Goal: Use online tool/utility: Use online tool/utility

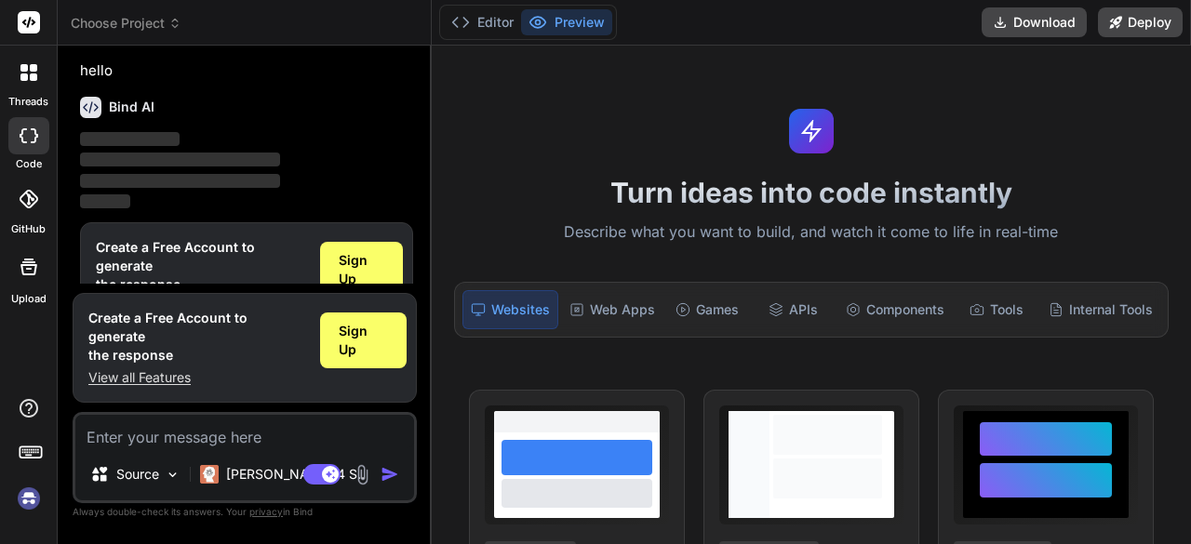
scroll to position [61, 0]
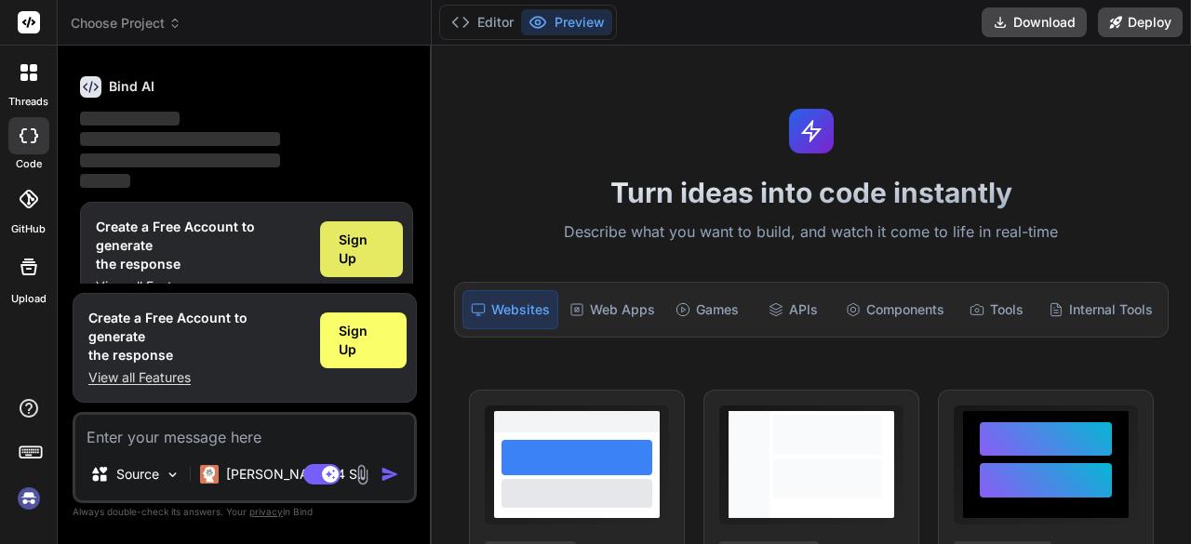
click at [344, 236] on span "Sign Up" at bounding box center [362, 249] width 46 height 37
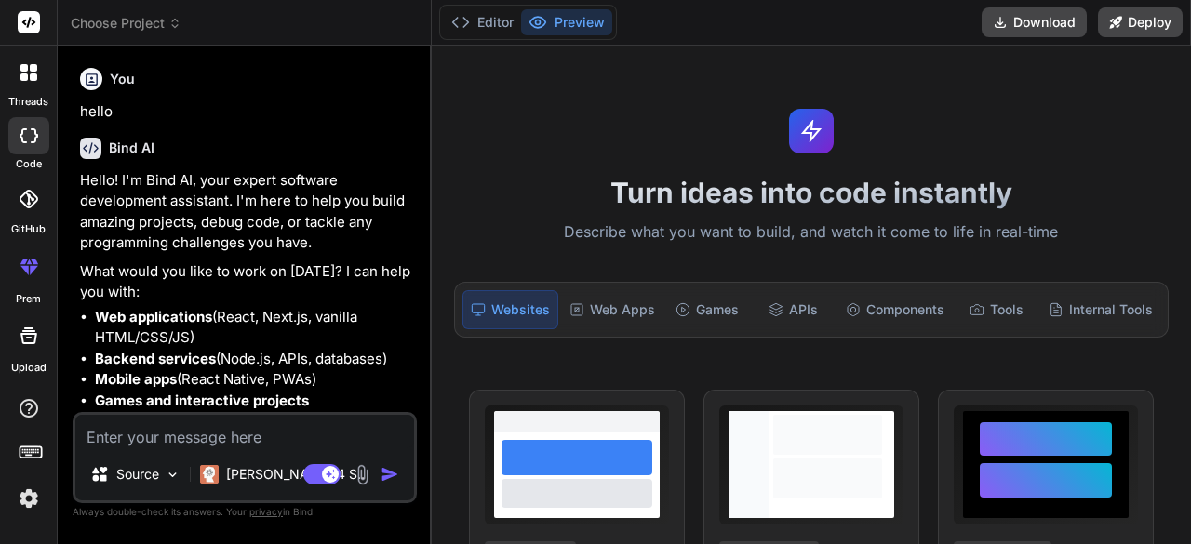
scroll to position [93, 0]
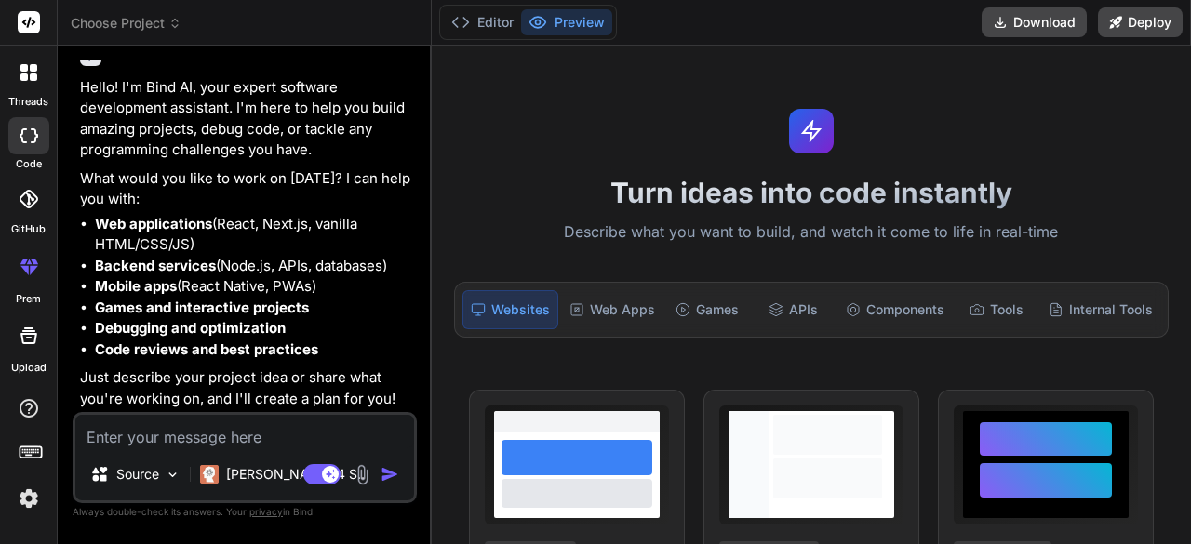
type textarea "x"
click at [135, 438] on textarea at bounding box center [244, 431] width 339 height 33
paste textarea "Bind AI"
type textarea "Bind AI"
type textarea "x"
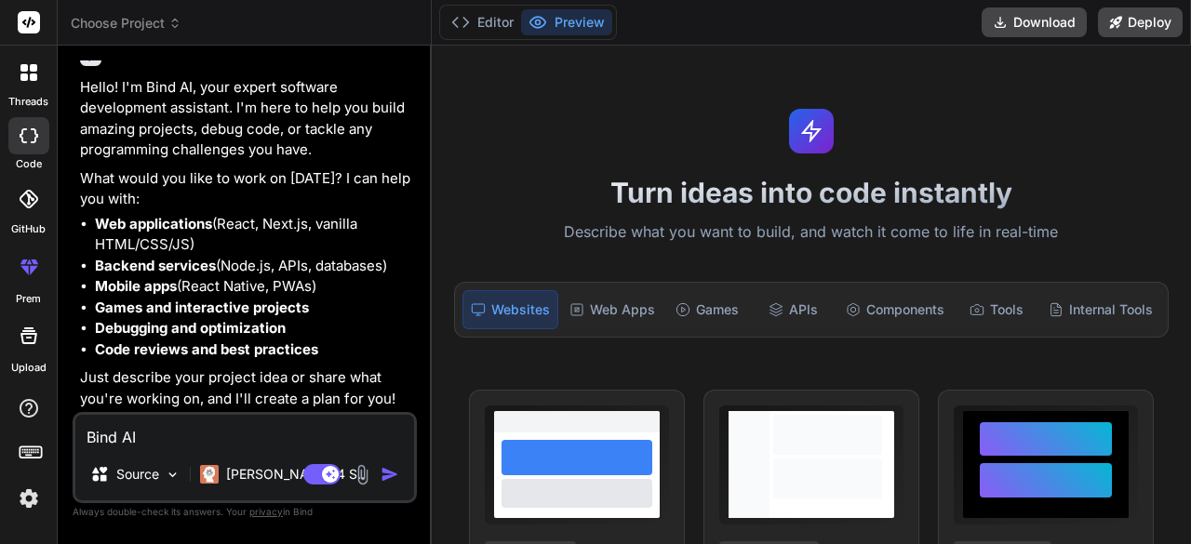
type textarea "Bind A"
type textarea "x"
type textarea "Bind"
type textarea "x"
type textarea "Bind"
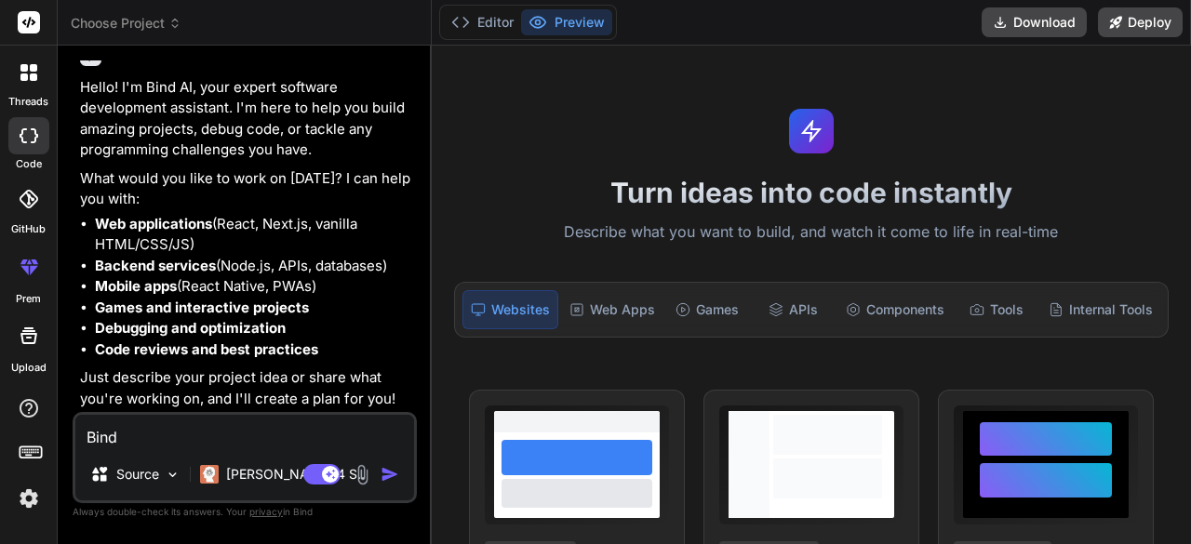
type textarea "x"
type textarea "Bin"
type textarea "x"
type textarea "Bi"
type textarea "x"
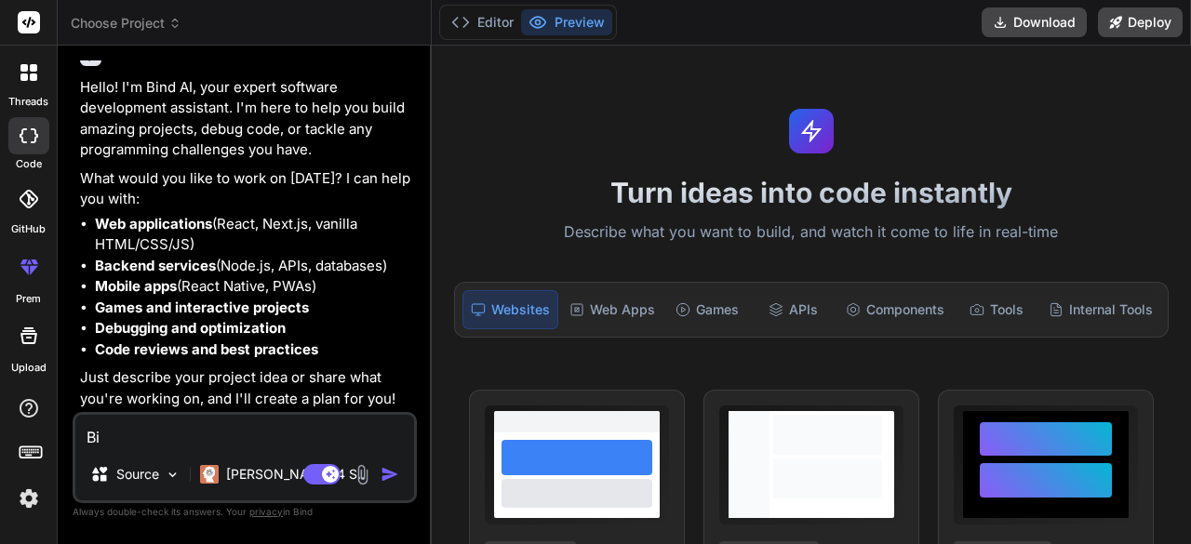
type textarea "B"
type textarea "x"
click at [171, 432] on textarea at bounding box center [244, 431] width 339 height 33
paste textarea "create website, which can let you register for multiple event and for group/fam…"
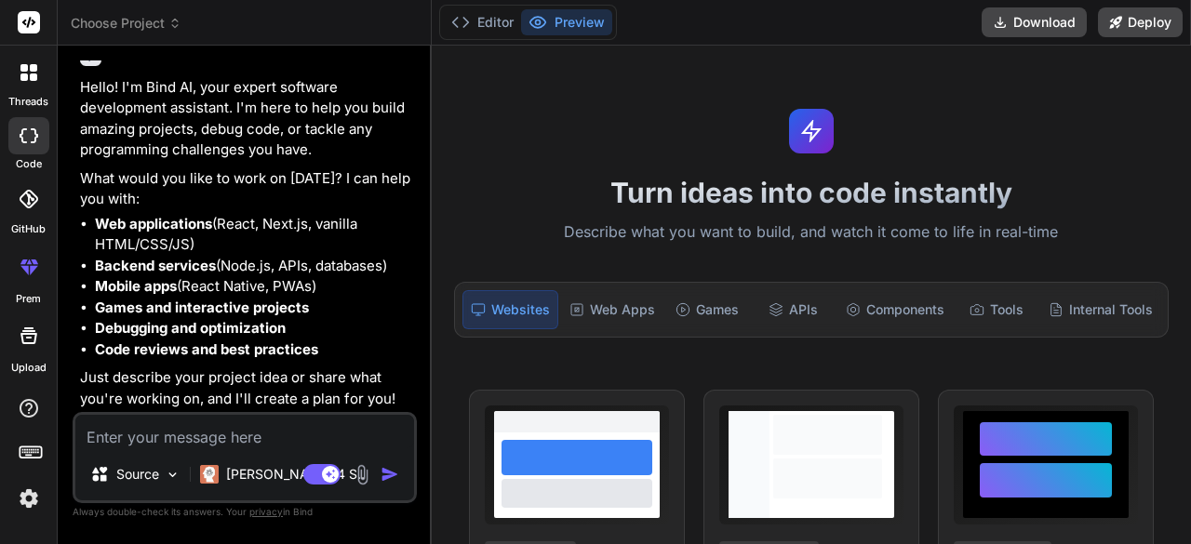
type textarea "create website, which can let you register for multiple event and for group/fam…"
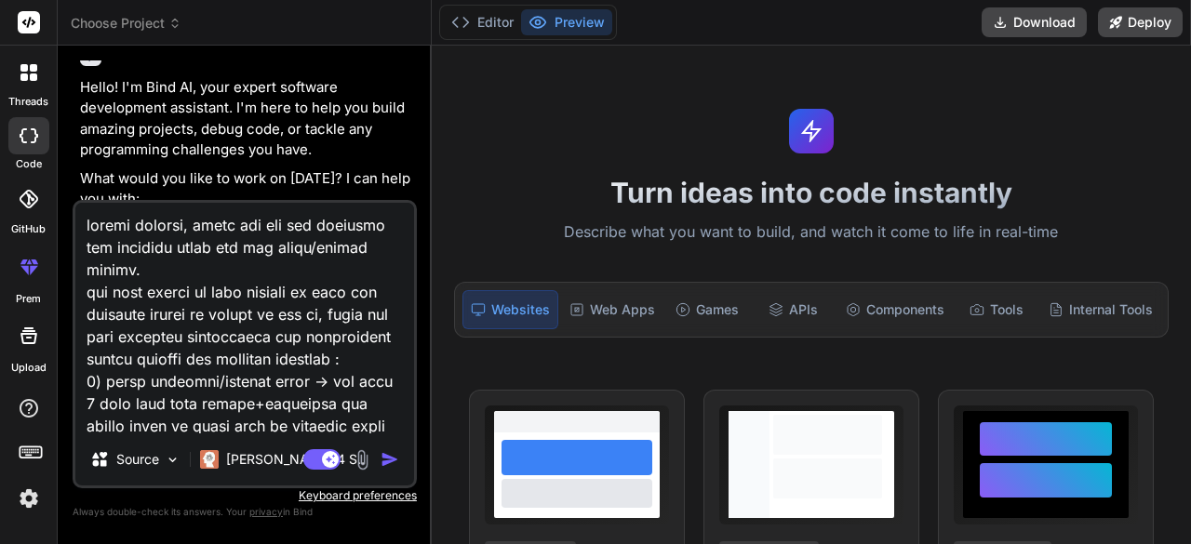
scroll to position [671, 0]
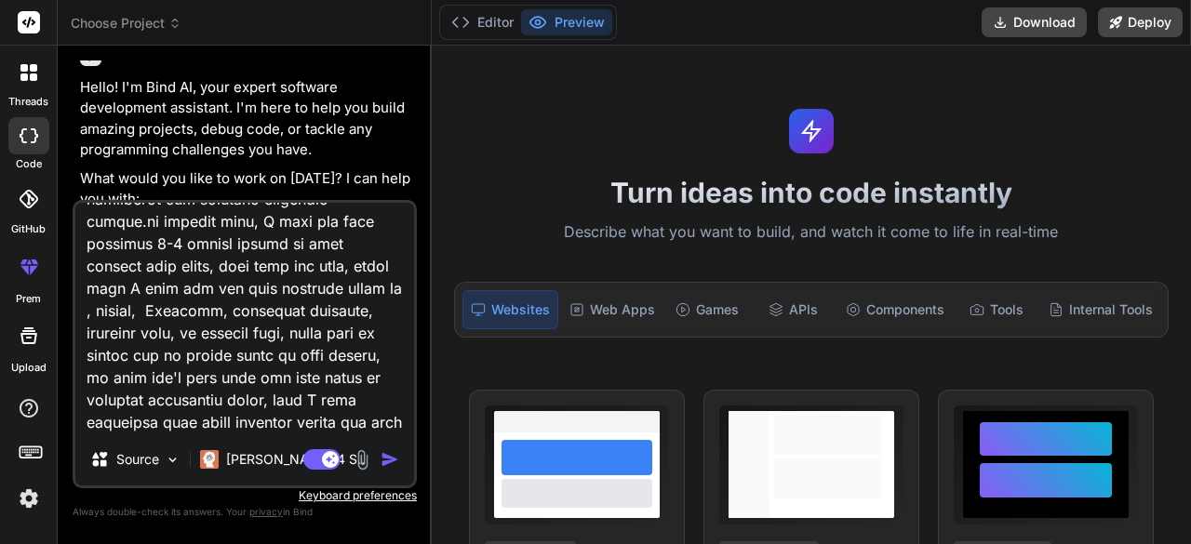
type textarea "x"
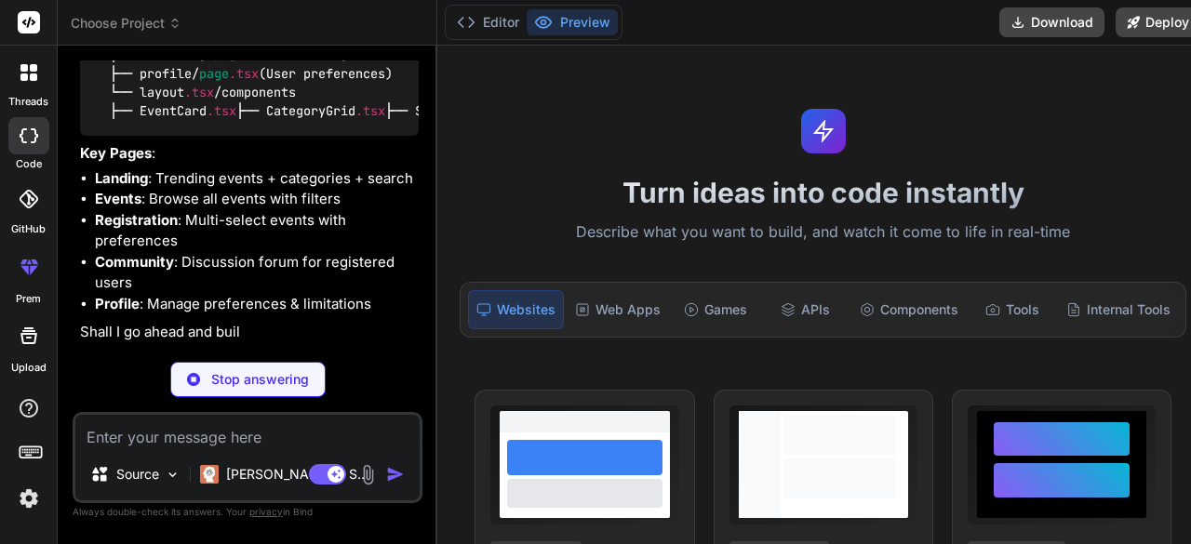
scroll to position [1594, 0]
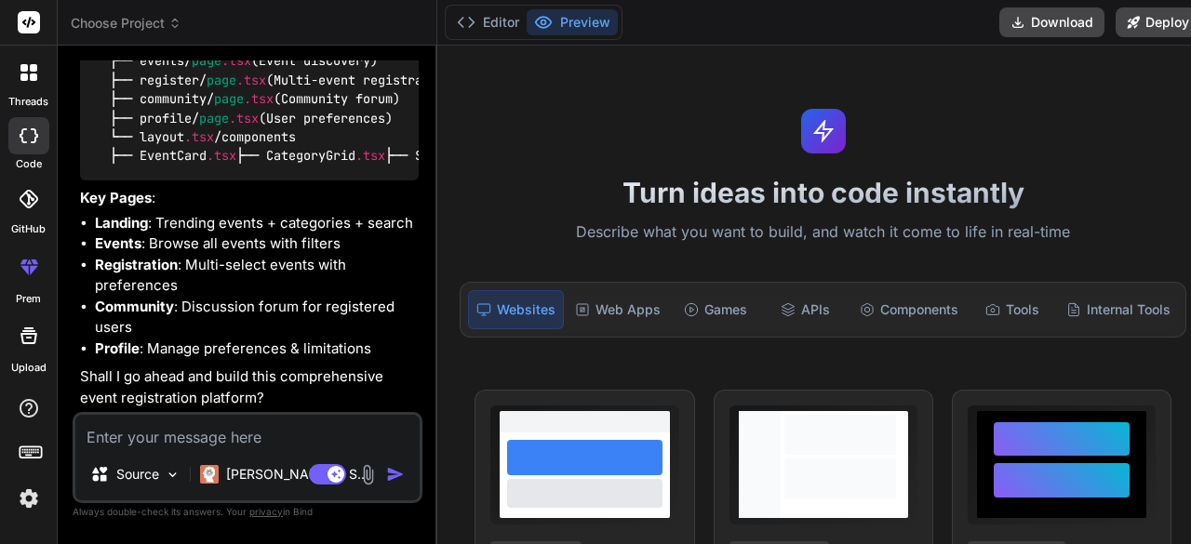
type textarea "x"
click at [214, 438] on textarea at bounding box center [247, 431] width 344 height 33
type textarea "c"
type textarea "x"
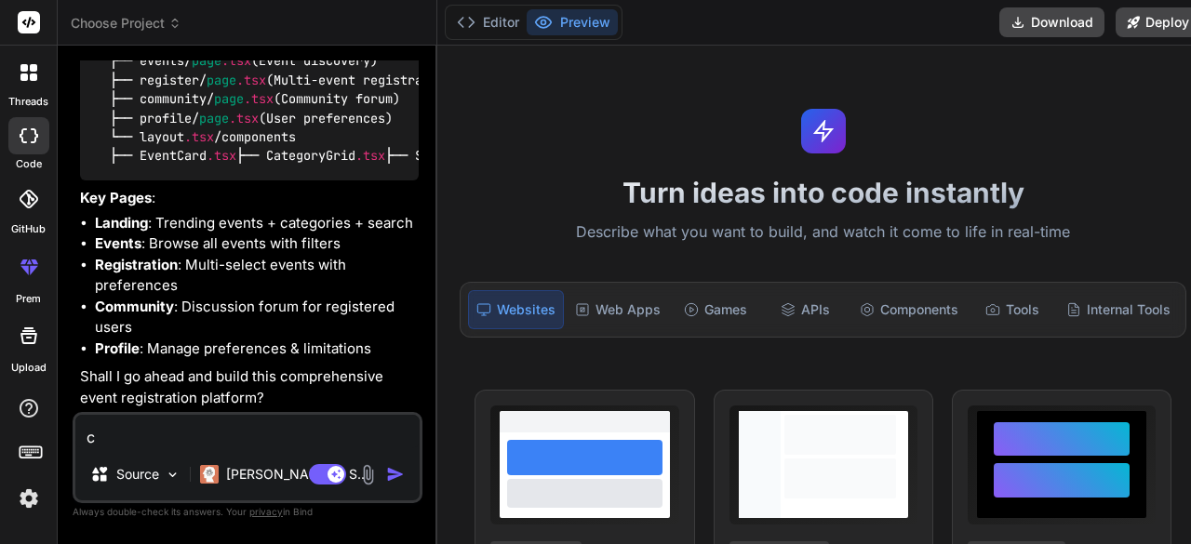
type textarea "cr"
type textarea "x"
type textarea "cre"
type textarea "x"
type textarea "crea"
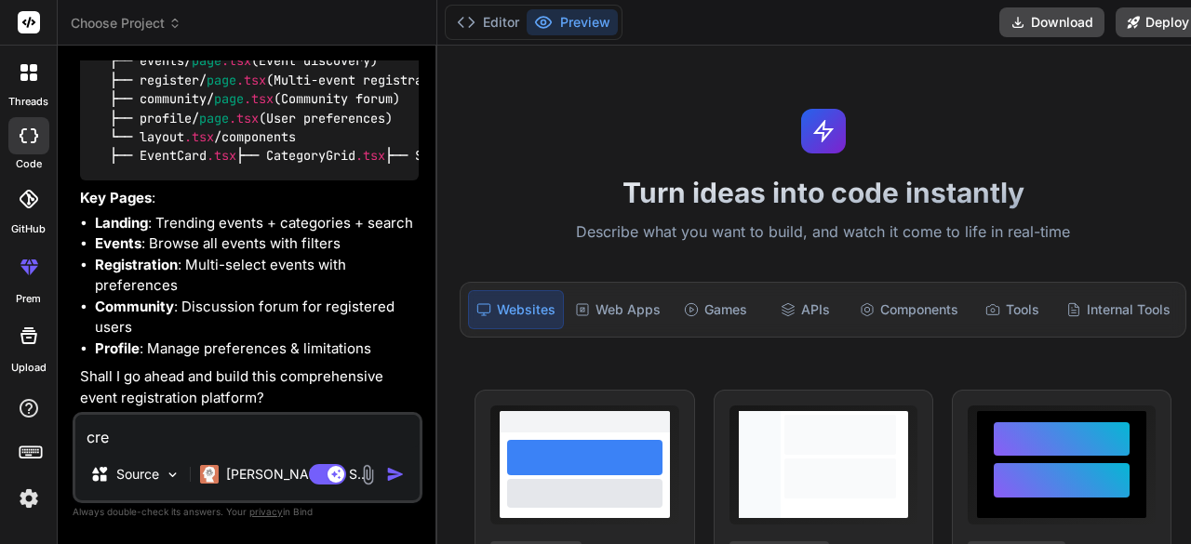
type textarea "x"
type textarea "creat"
type textarea "x"
type textarea "create"
type textarea "x"
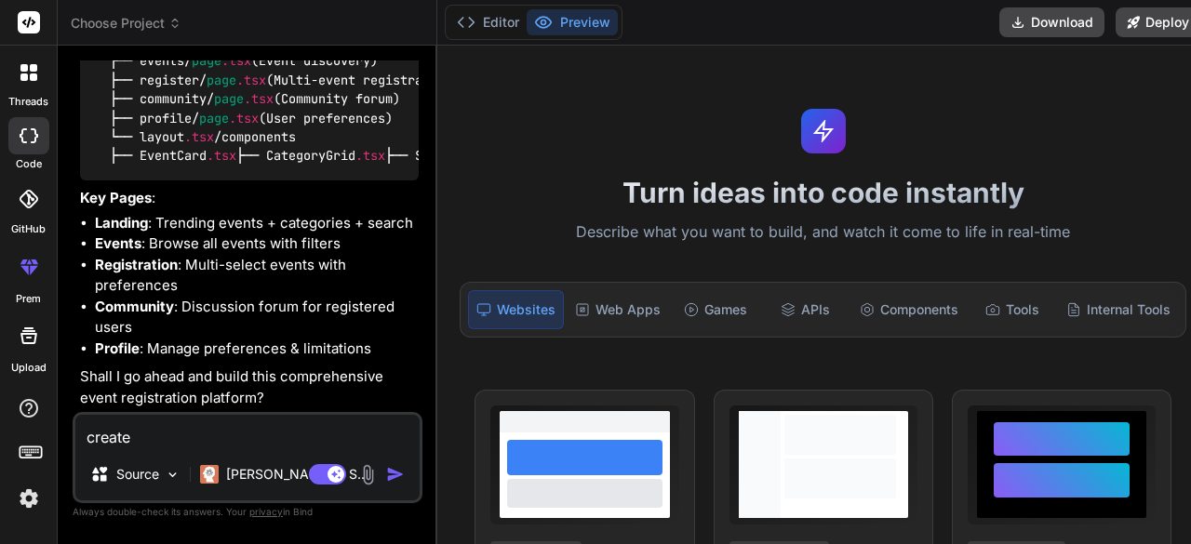
type textarea "create"
type textarea "x"
type textarea "create l"
type textarea "x"
type textarea "create la"
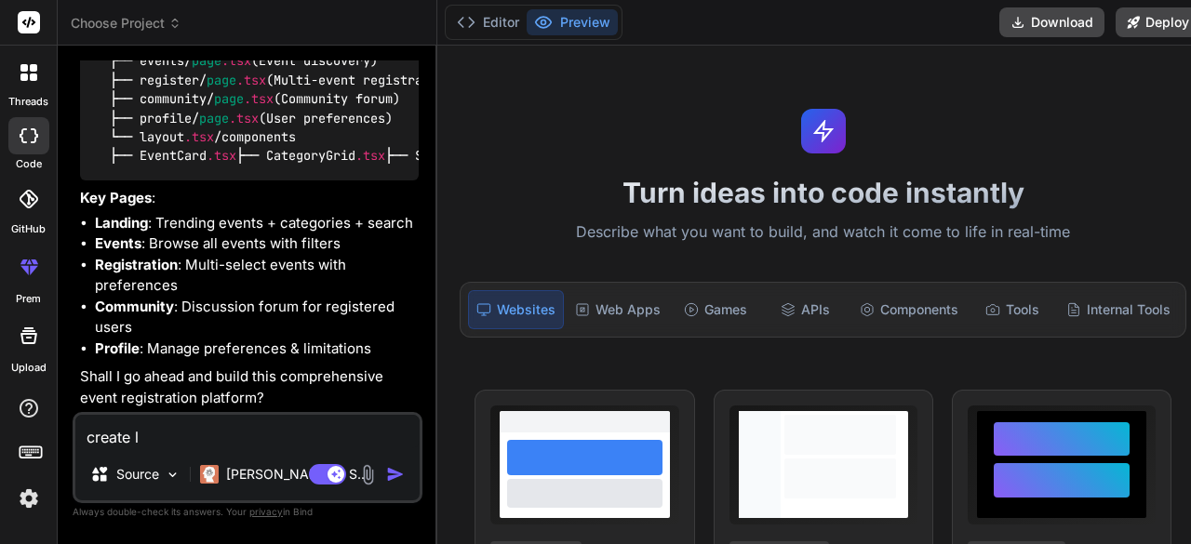
type textarea "x"
type textarea "create lan"
type textarea "x"
type textarea "create land"
type textarea "x"
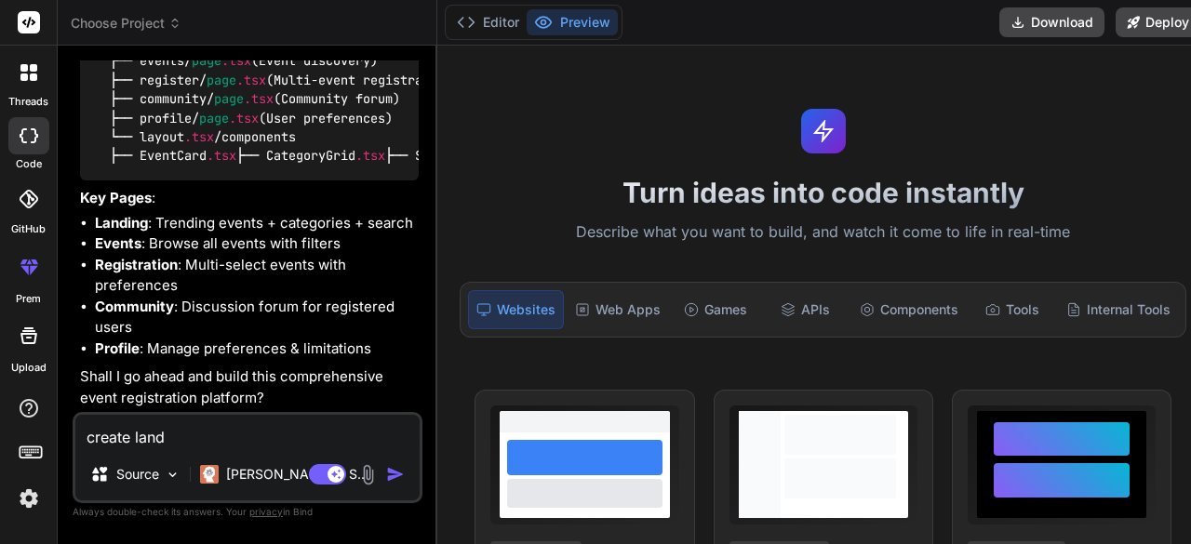
type textarea "create [PERSON_NAME]"
type textarea "x"
type textarea "create [PERSON_NAME]"
type textarea "x"
type textarea "create landing"
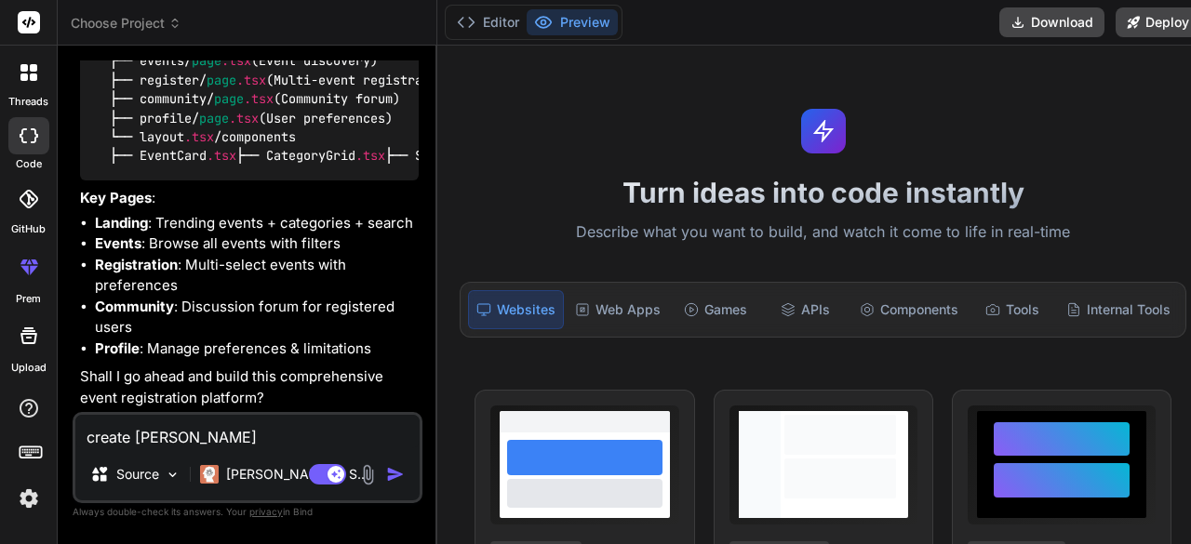
type textarea "x"
type textarea "create landing"
type textarea "x"
type textarea "create landing p"
type textarea "x"
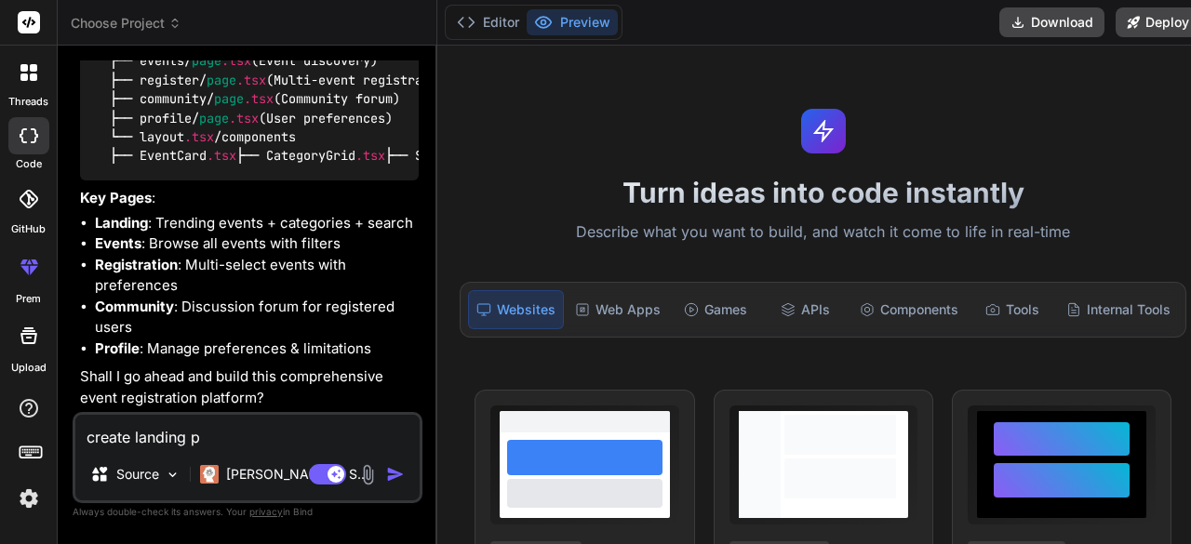
type textarea "create landing pa"
type textarea "x"
type textarea "create landing pag"
type textarea "x"
type textarea "create landing page"
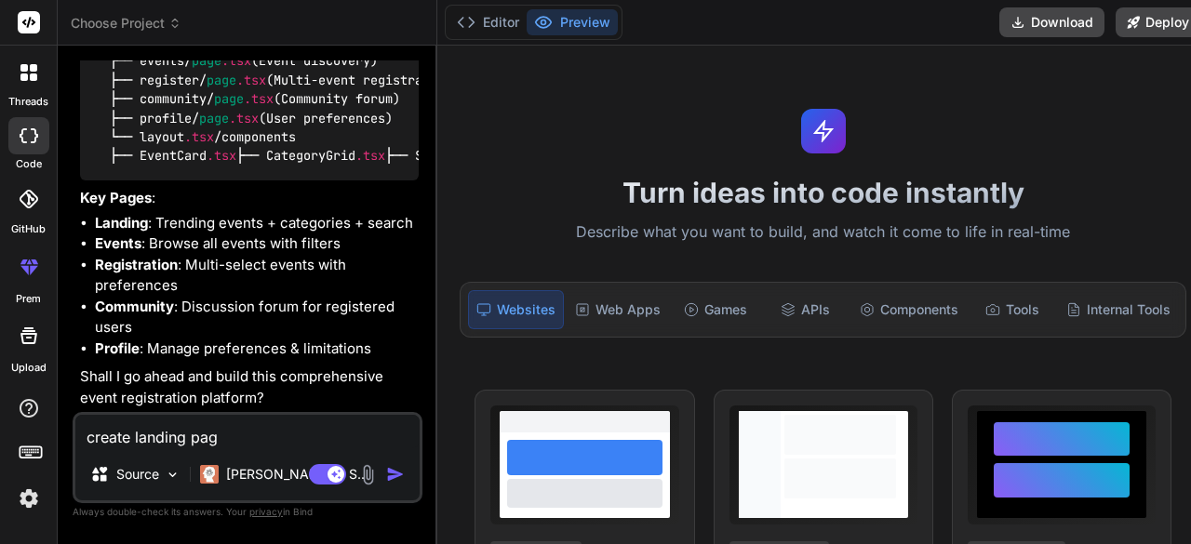
type textarea "x"
type textarea "create landing page"
type textarea "x"
type textarea "create landing page t"
type textarea "x"
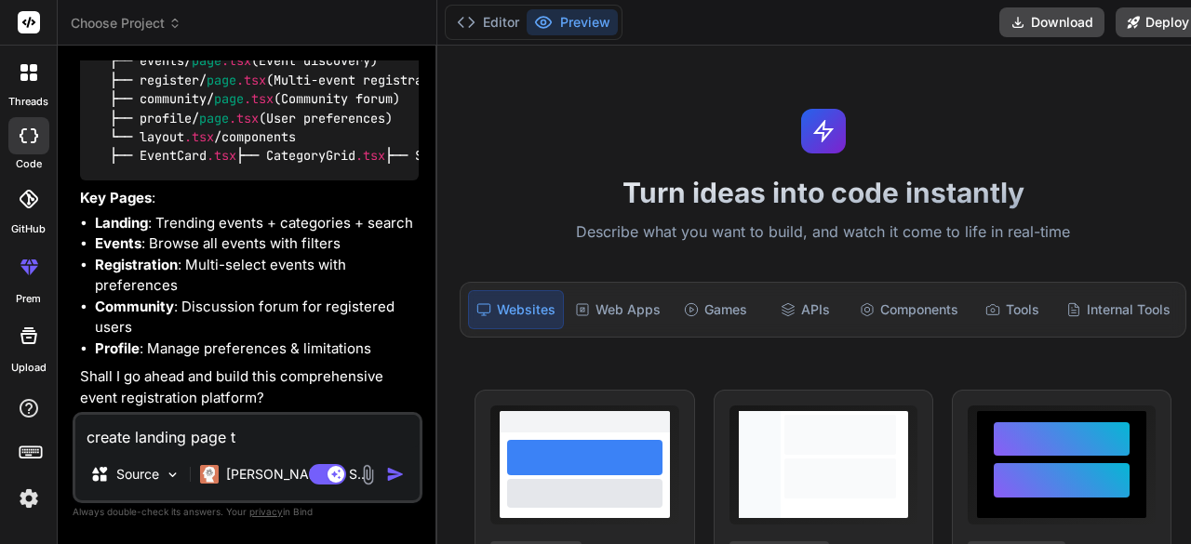
type textarea "create landing page te"
type textarea "x"
type textarea "create landing page tem"
type textarea "x"
type textarea "create landing page temp"
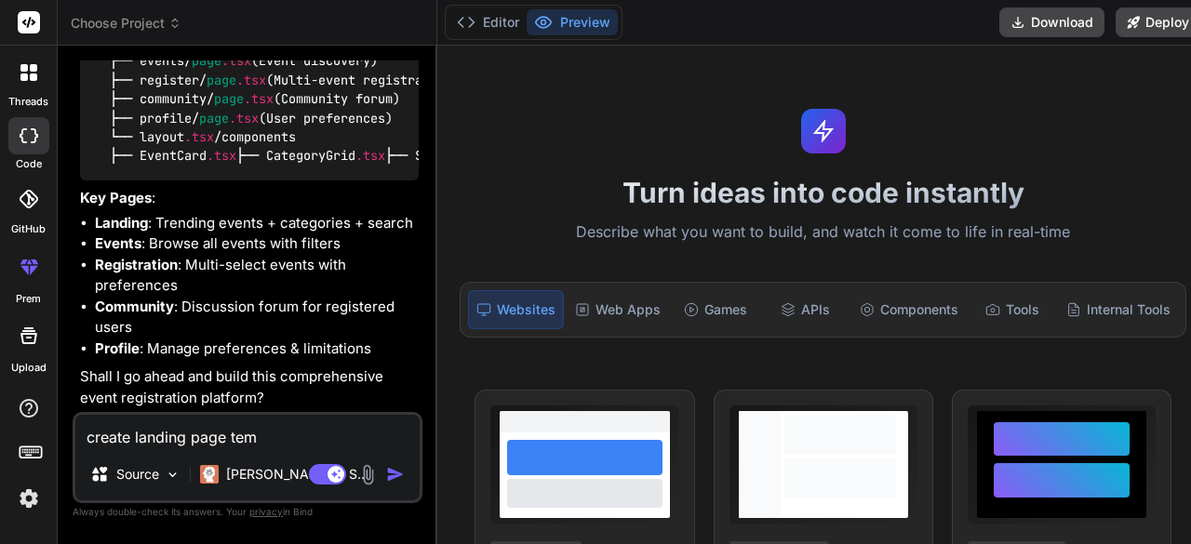
type textarea "x"
type textarea "create landing page templ"
type textarea "x"
type textarea "create landing page templa"
type textarea "x"
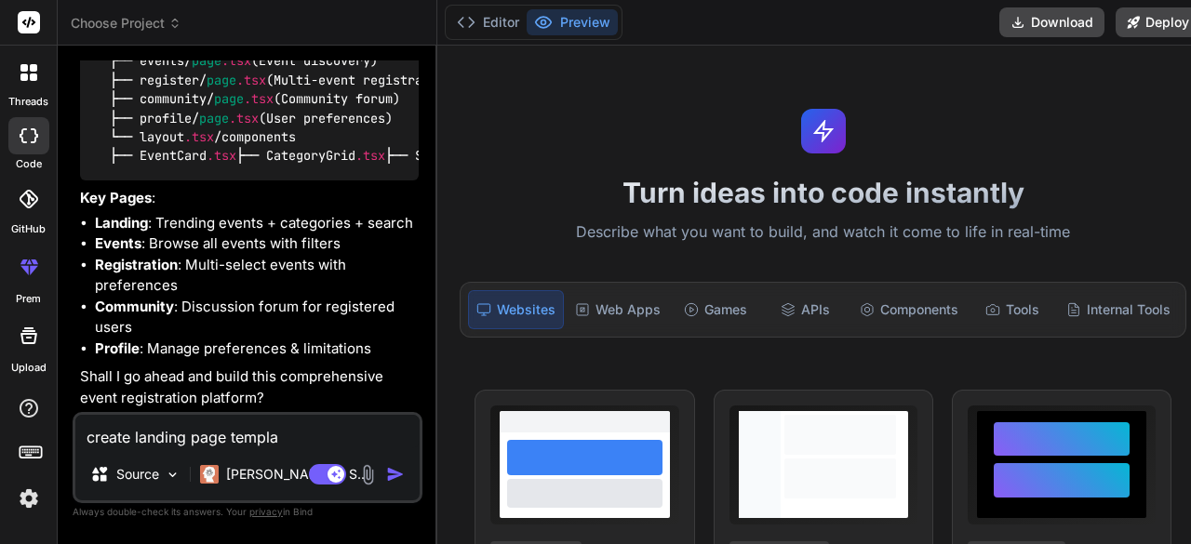
type textarea "create landing page templat"
type textarea "x"
type textarea "create landing page template"
type textarea "x"
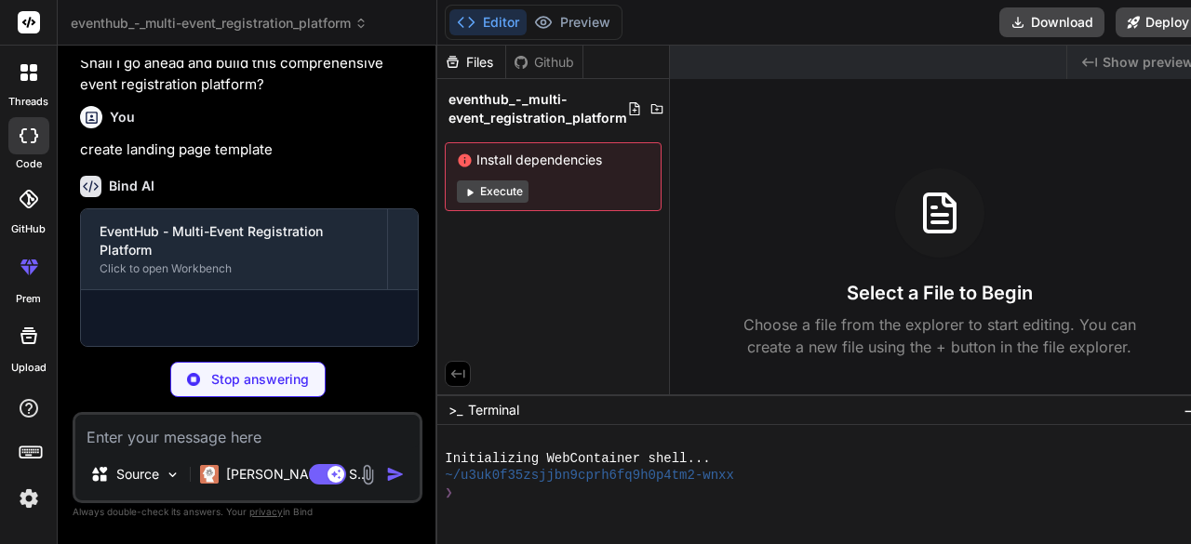
scroll to position [1950, 0]
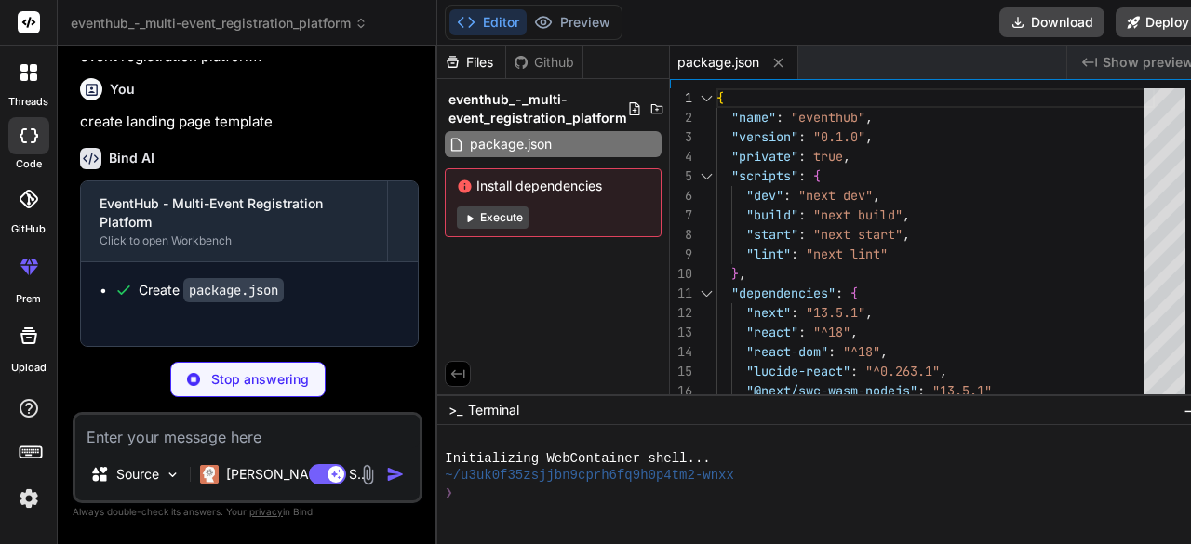
type textarea "x"
type textarea "module.exports = nextConfig"
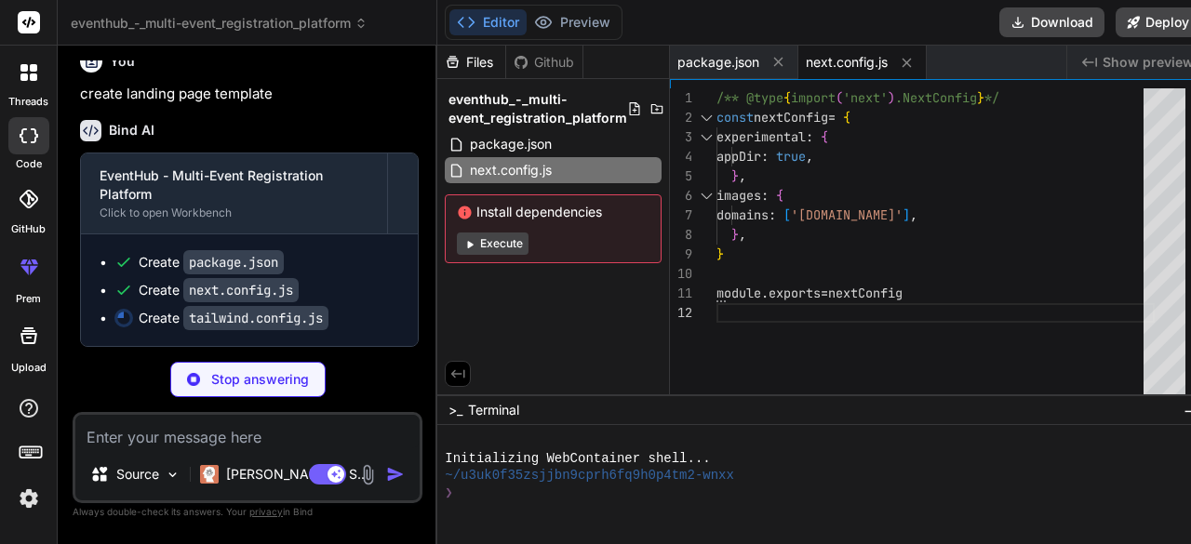
type textarea "x"
type textarea "}"
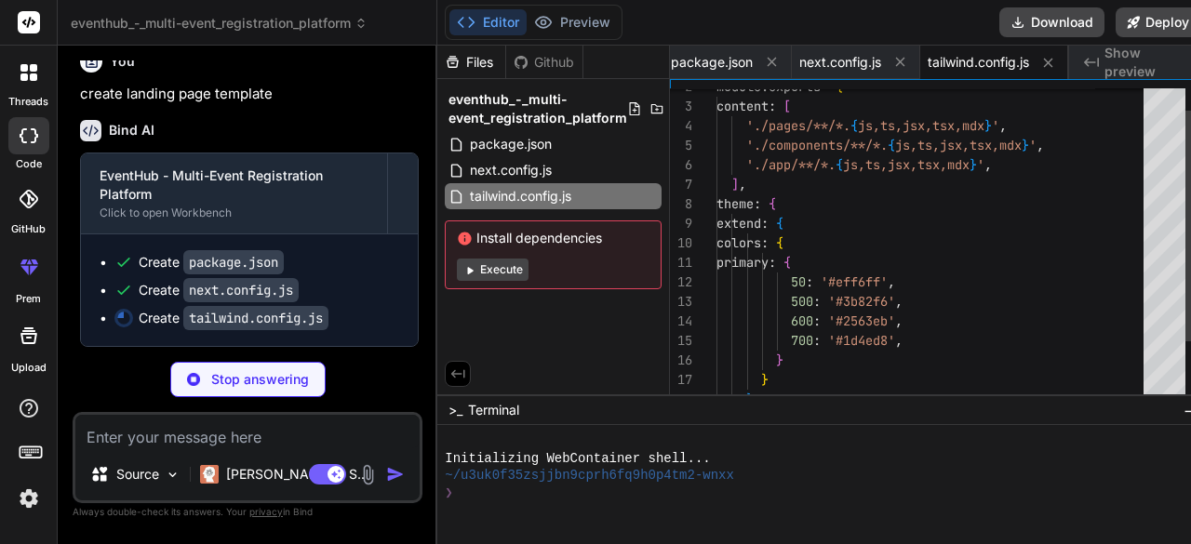
type textarea "x"
type textarea "module.exports = { plugins: { tailwindcss: {}, autoprefixer: {}, }, }"
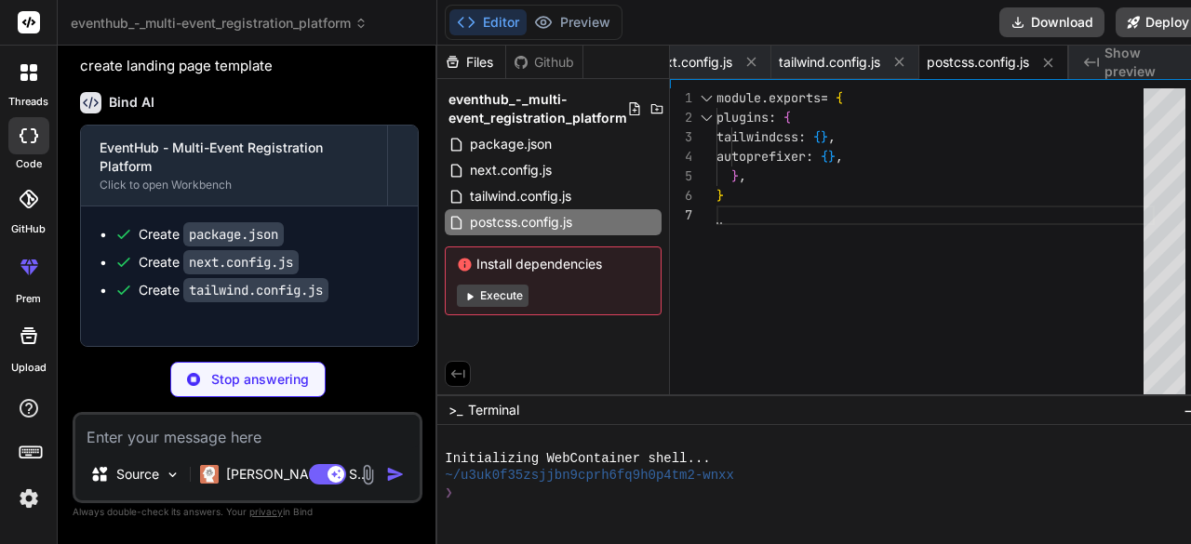
type textarea "x"
type textarea "@tailwind base; @tailwind components; @tailwind utilities;"
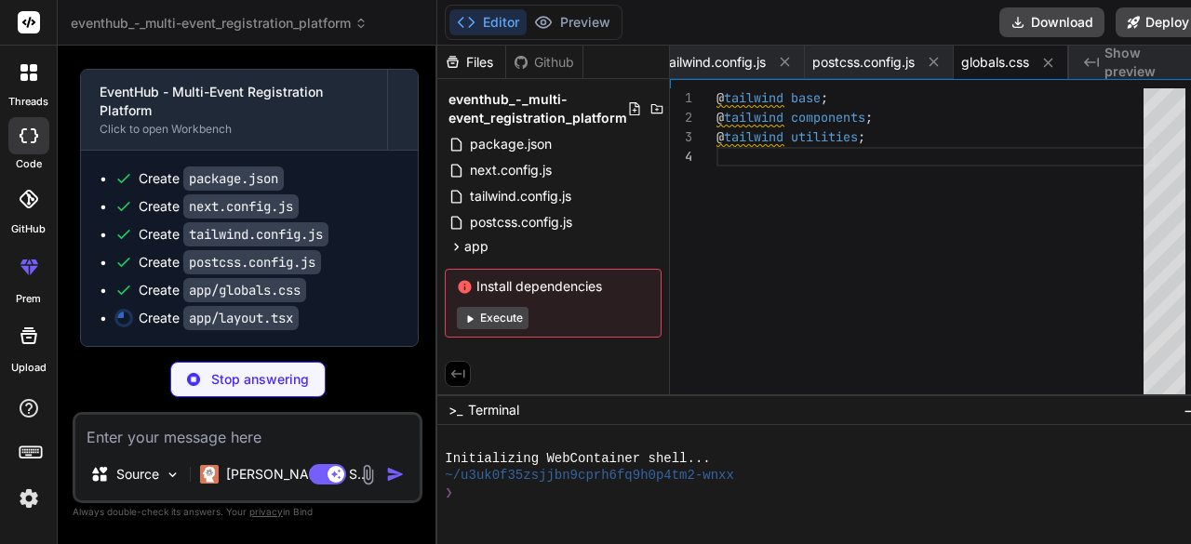
type textarea "x"
type textarea "<body className={inter.className}>{children}</body> </html> ) }"
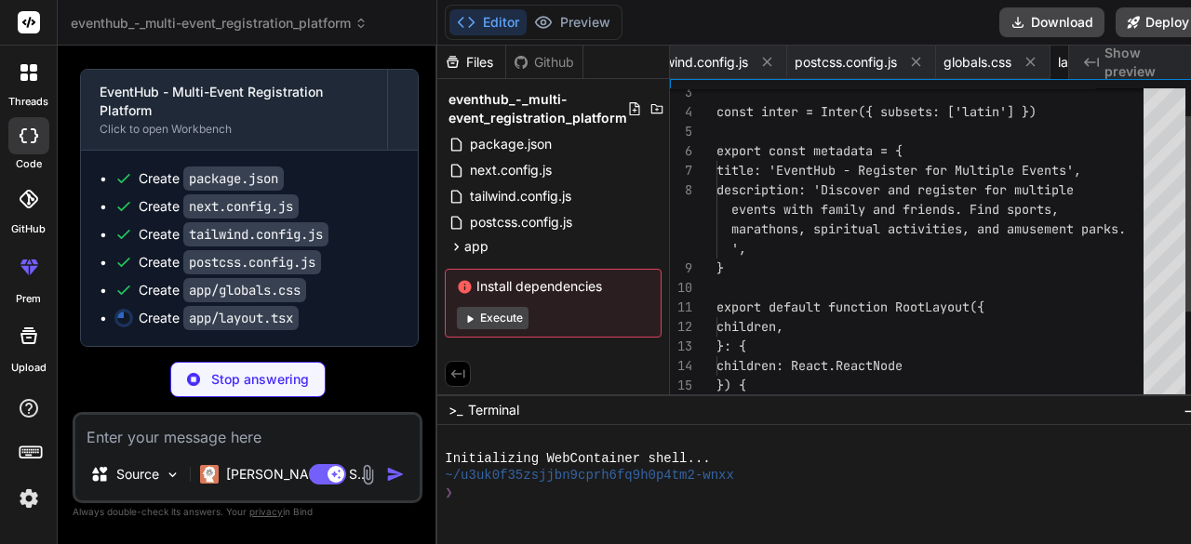
scroll to position [0, 399]
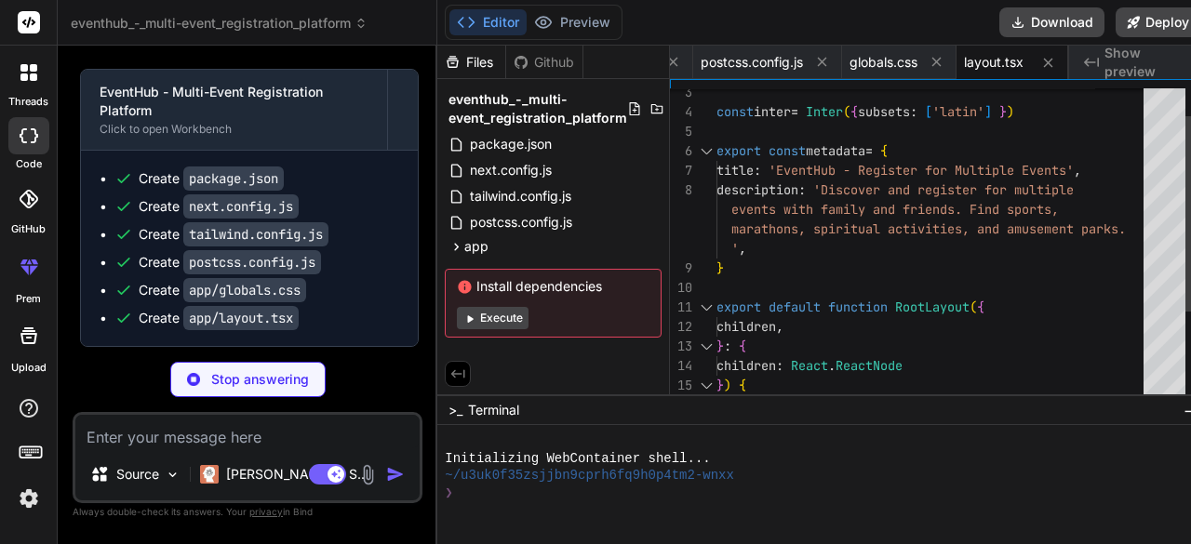
type textarea "x"
type textarea "', } export default function RootLayout({ children, }: { children: React.ReactN…"
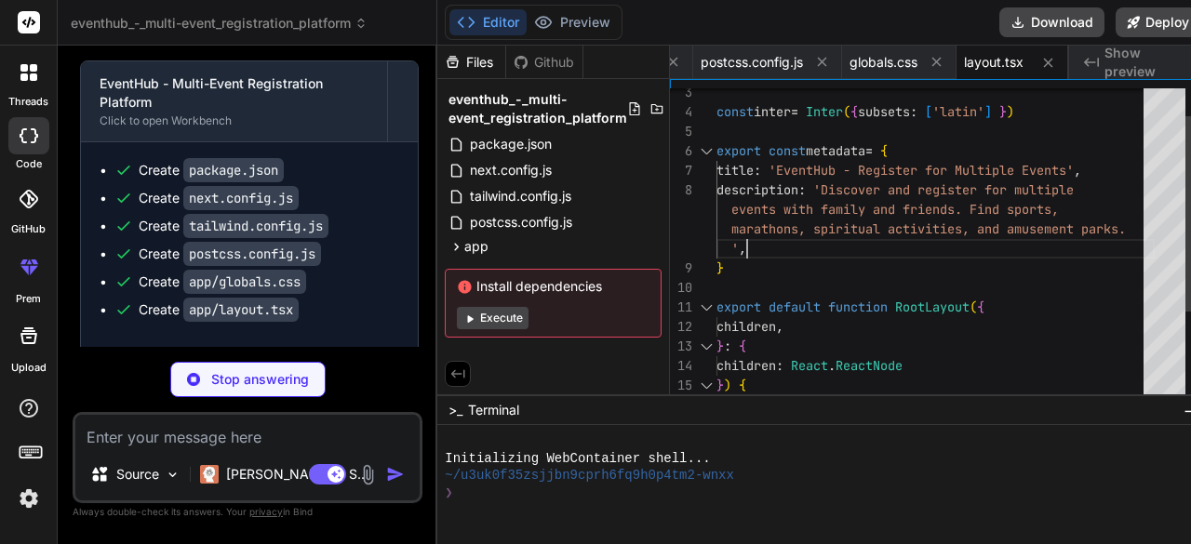
scroll to position [0, 0]
click at [929, 243] on div "const inter = Inter ( { subsets : [ 'latin' ] } ) export const metadata = { tit…" at bounding box center [935, 298] width 438 height 508
type textarea "x"
type textarea ") }"
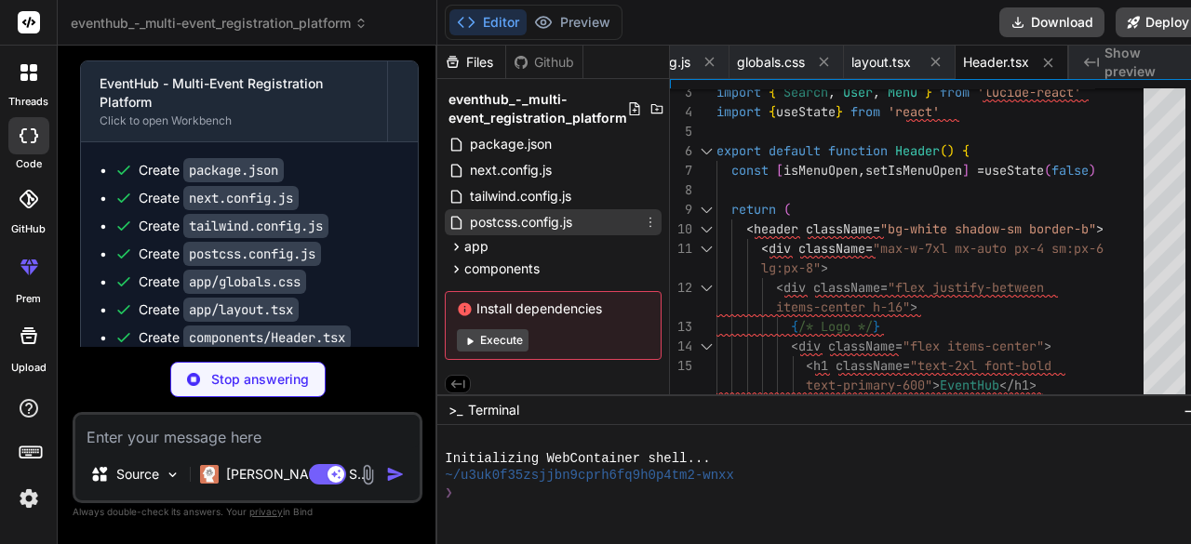
scroll to position [8, 0]
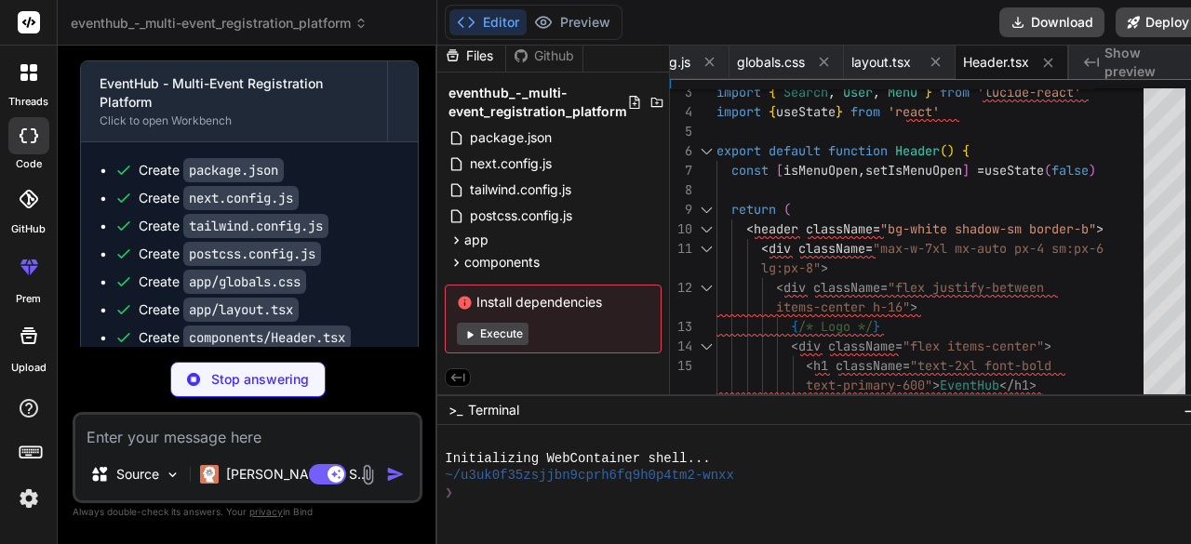
click at [486, 335] on button "Execute" at bounding box center [493, 334] width 72 height 22
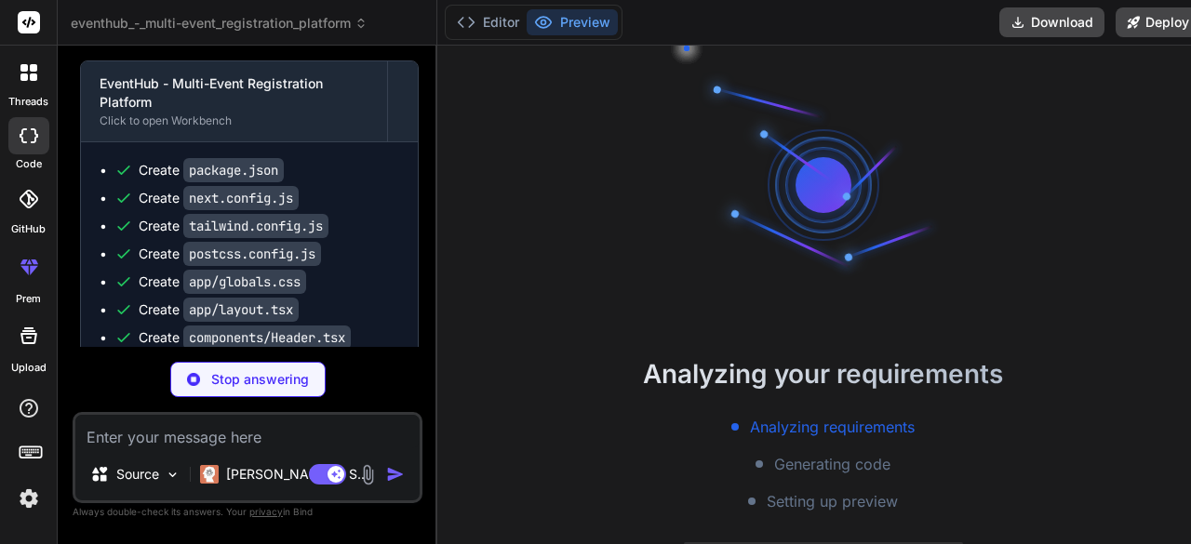
scroll to position [69, 0]
type textarea "x"
type textarea "</button> ))} </div> </div> ) }"
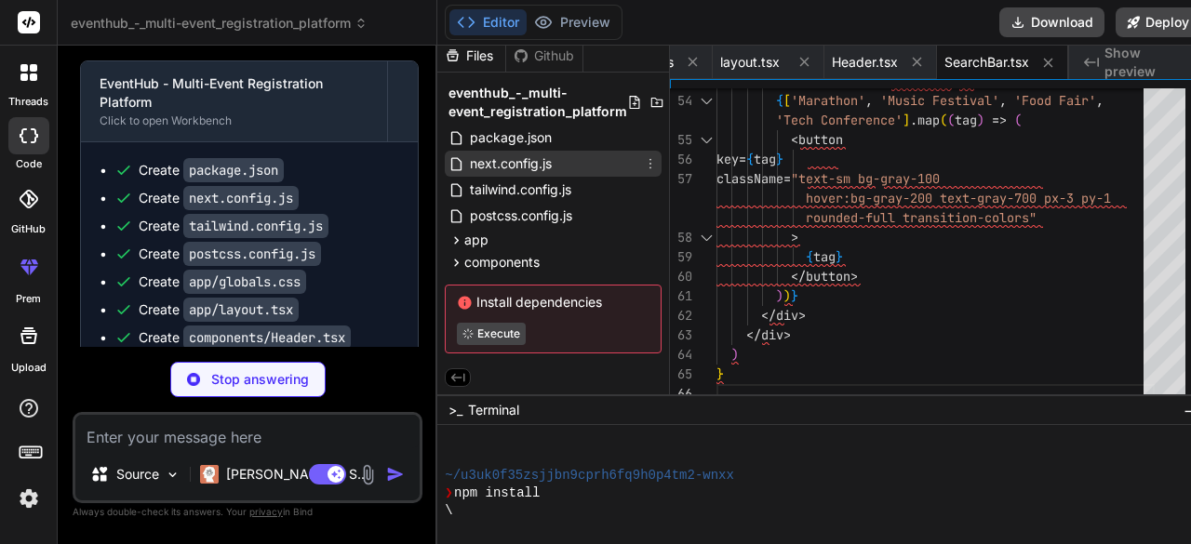
scroll to position [0, 0]
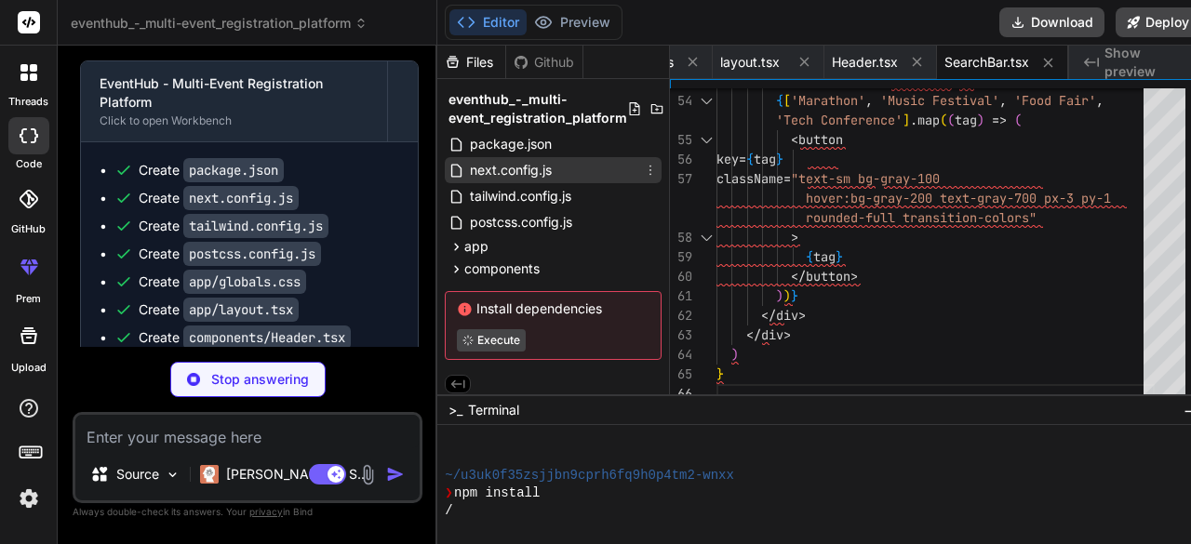
type textarea "x"
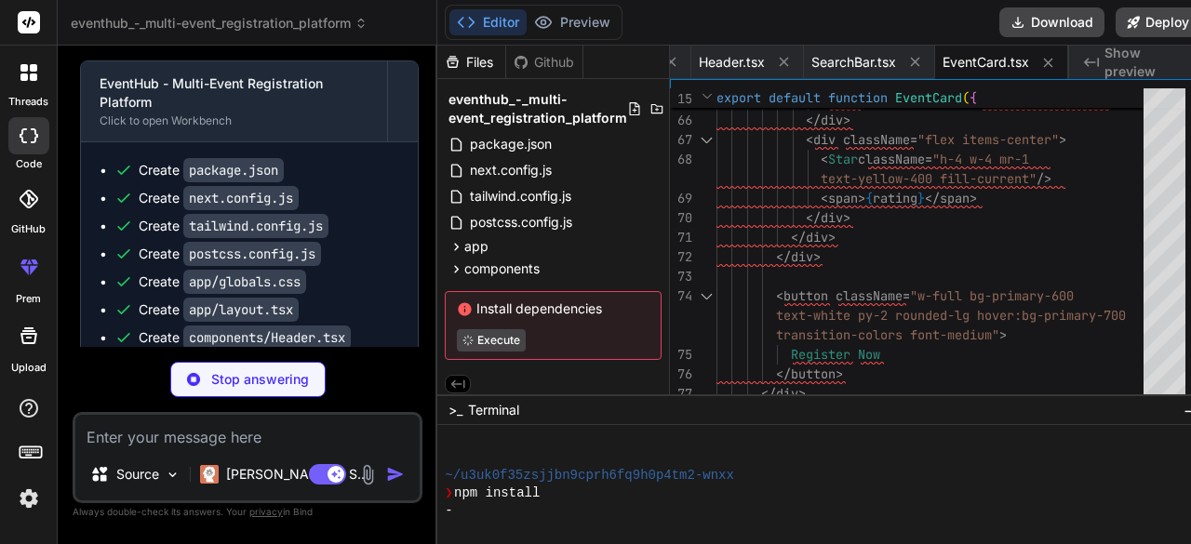
type textarea "x"
type textarea ") })} </div> ) }"
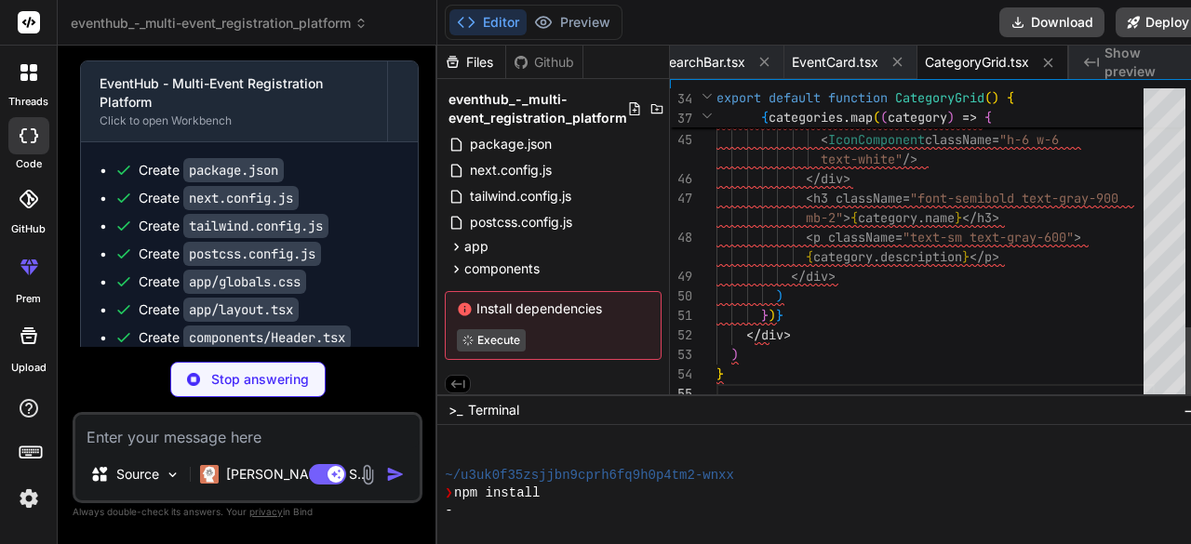
type textarea "x"
type textarea "</div> </form> )} </div> ) }"
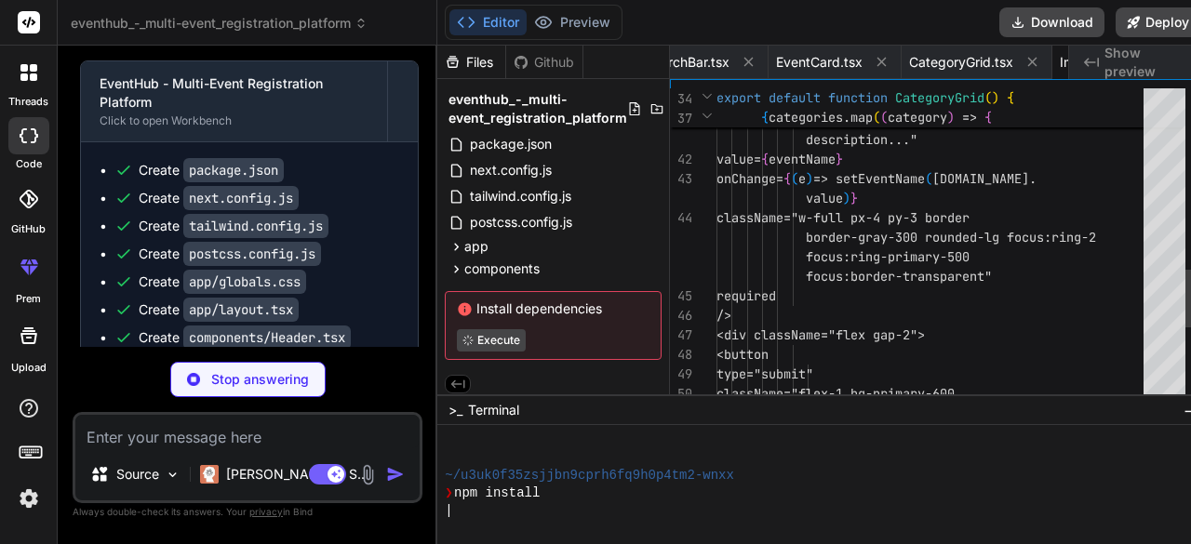
scroll to position [0, 1111]
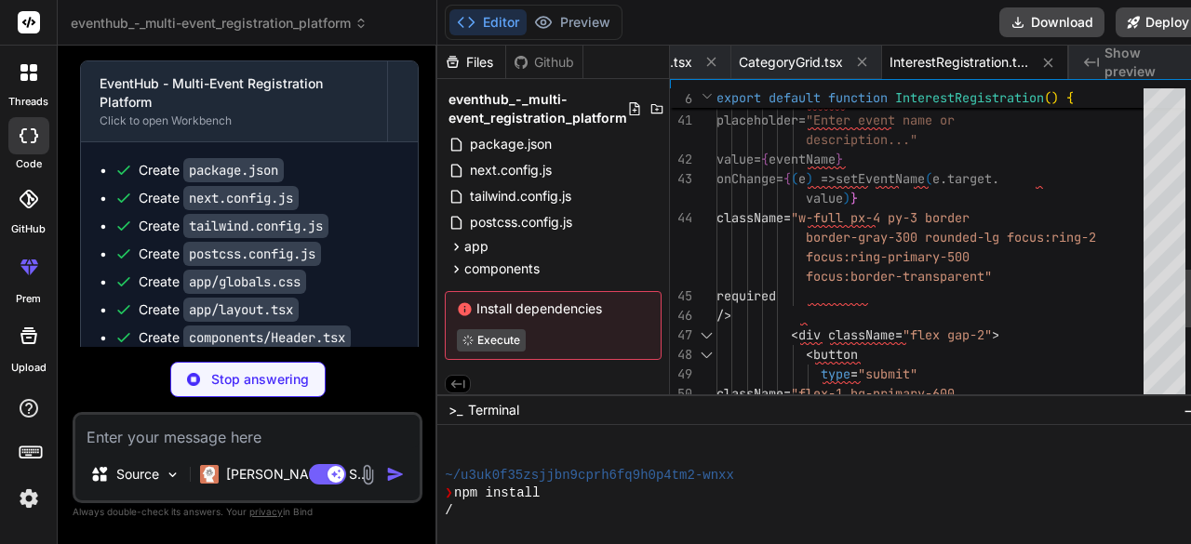
type textarea "x"
type textarea ") }"
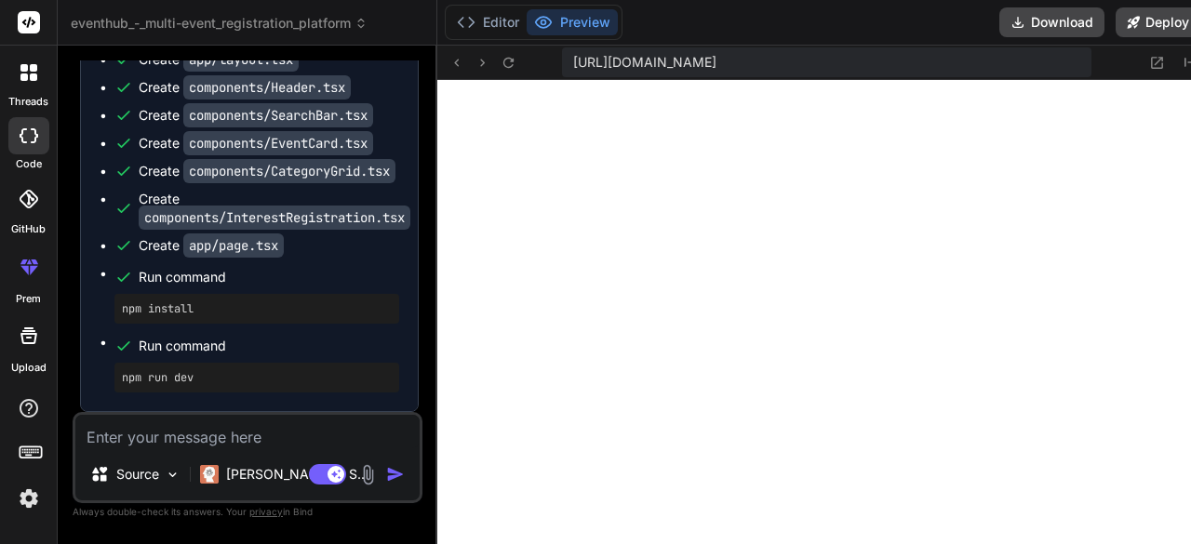
scroll to position [1146, 0]
click at [503, 62] on icon at bounding box center [508, 62] width 10 height 10
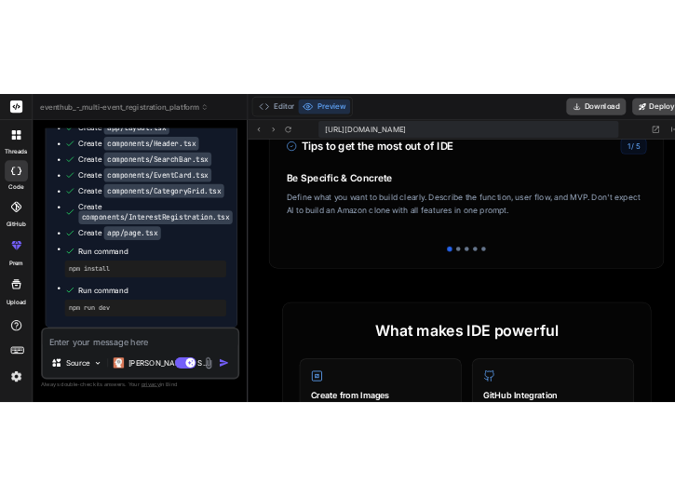
scroll to position [572, 0]
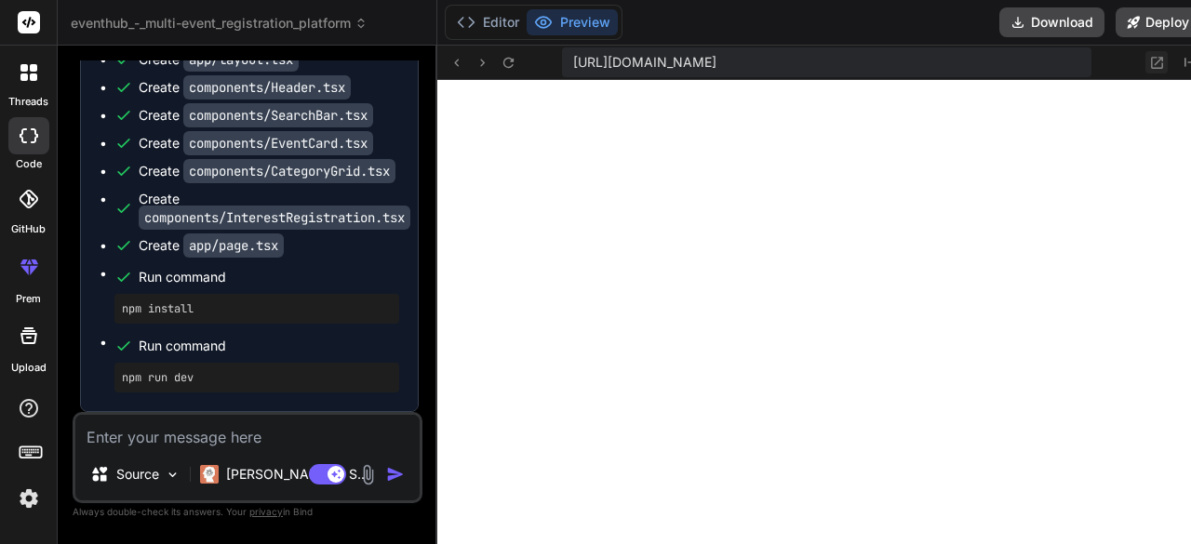
click at [1149, 59] on icon at bounding box center [1157, 63] width 16 height 16
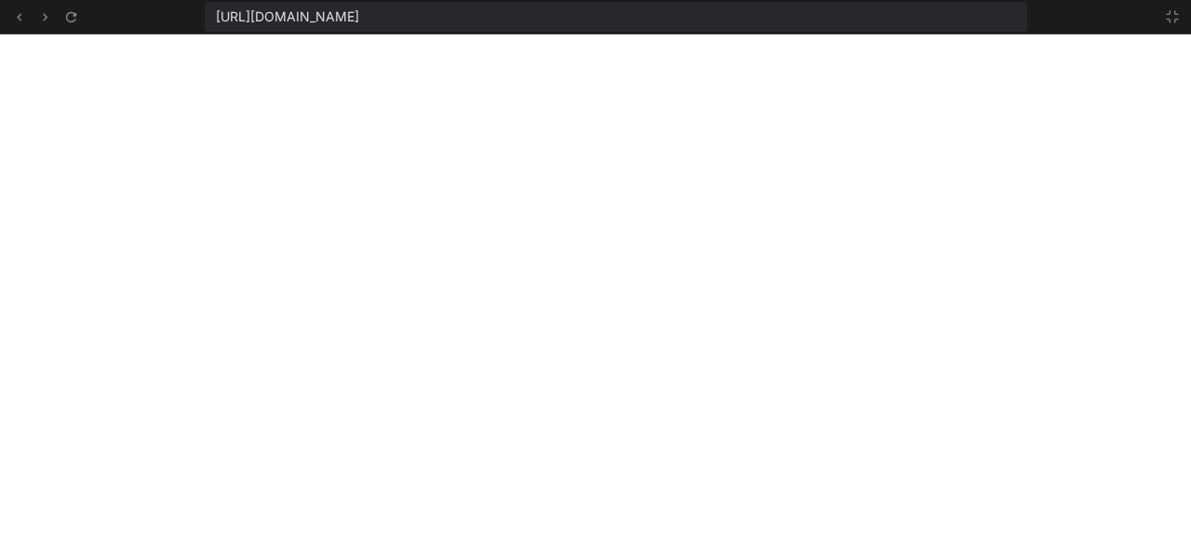
click at [1008, 14] on div "[URL][DOMAIN_NAME]" at bounding box center [616, 17] width 823 height 30
copy div "[URL][DOMAIN_NAME]"
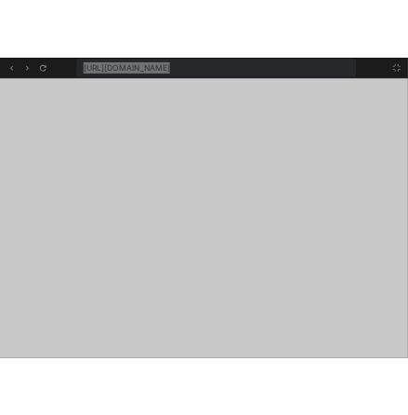
scroll to position [6626, 0]
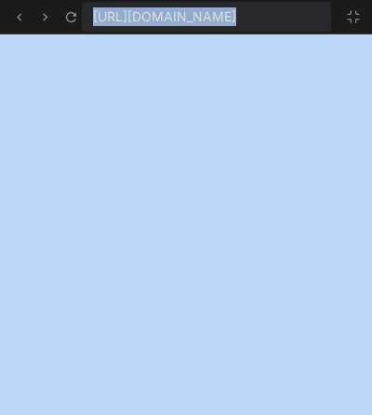
click at [68, 13] on icon at bounding box center [70, 16] width 10 height 10
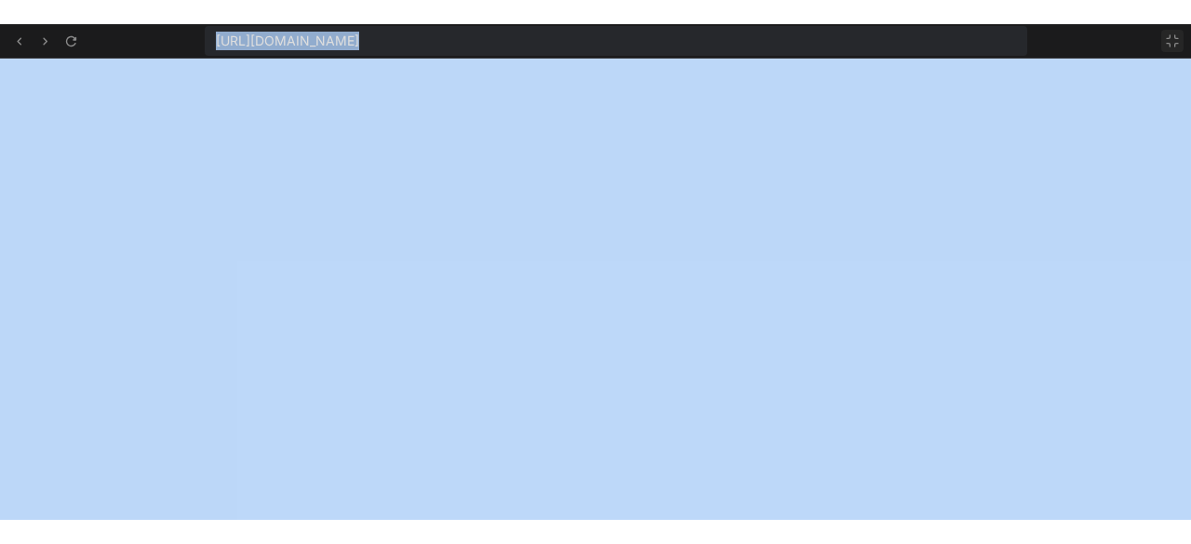
scroll to position [754, 0]
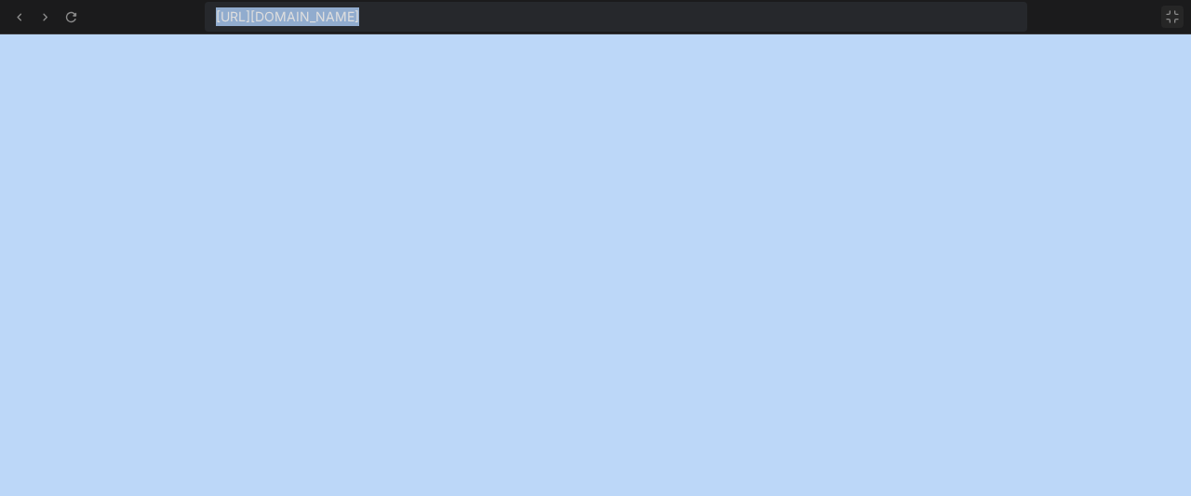
click at [1171, 14] on icon at bounding box center [1172, 16] width 15 height 15
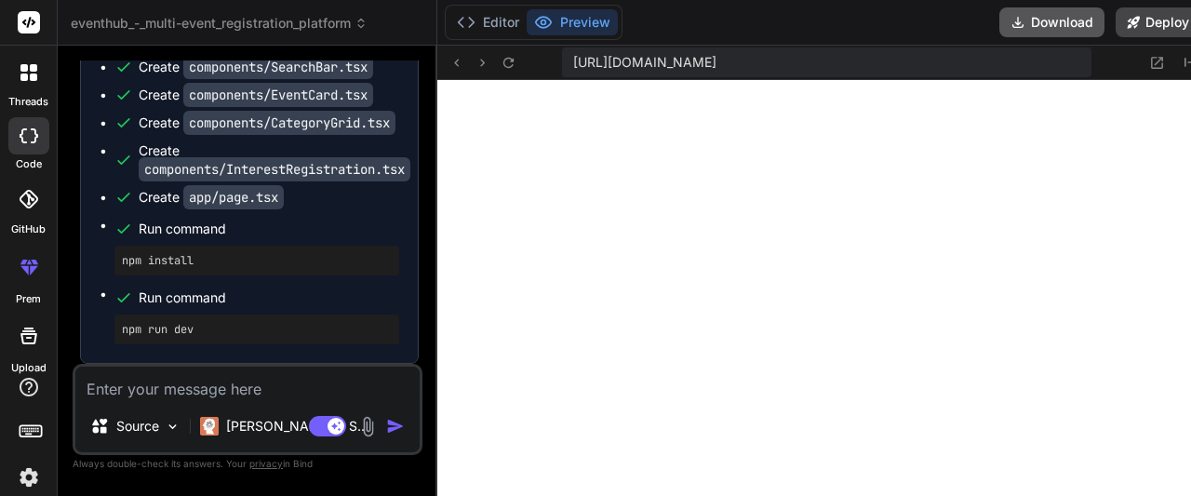
click at [1029, 19] on button "Download" at bounding box center [1051, 22] width 105 height 30
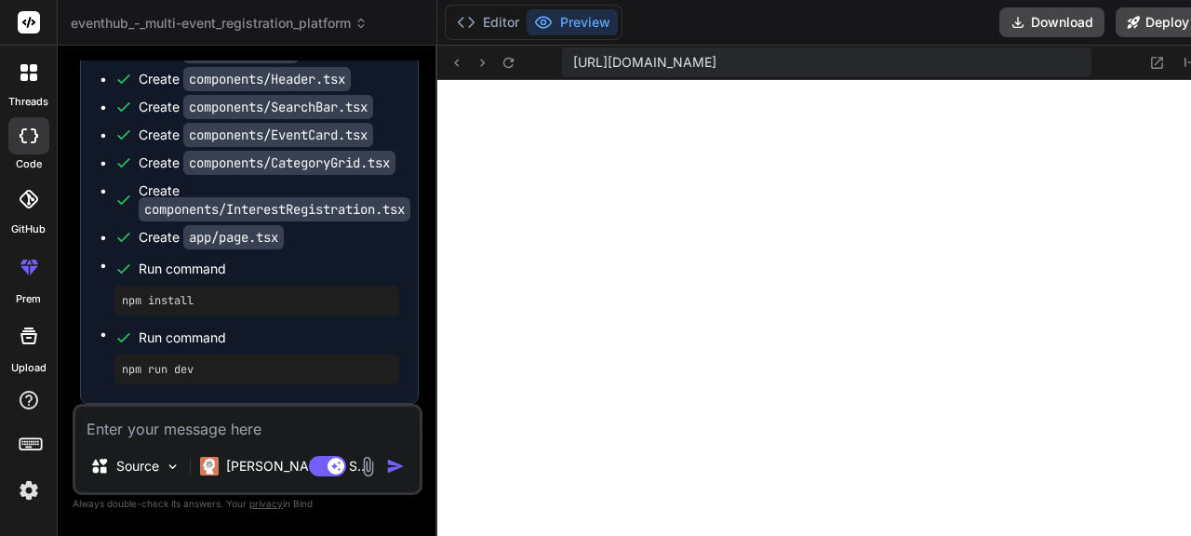
type textarea "x"
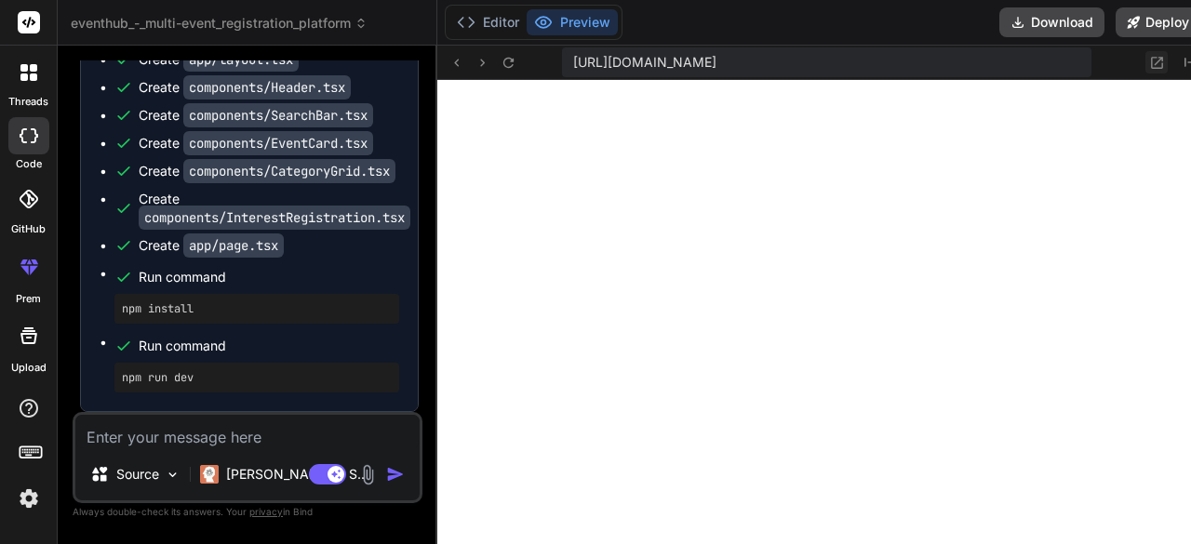
click at [1149, 55] on icon at bounding box center [1157, 63] width 16 height 16
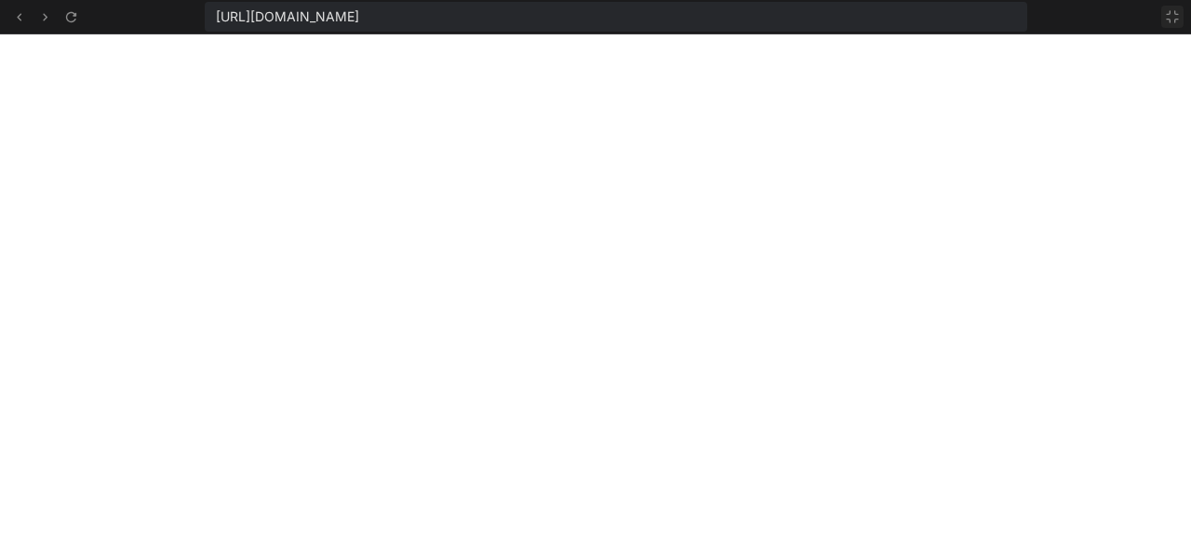
click at [1178, 14] on icon at bounding box center [1172, 16] width 15 height 15
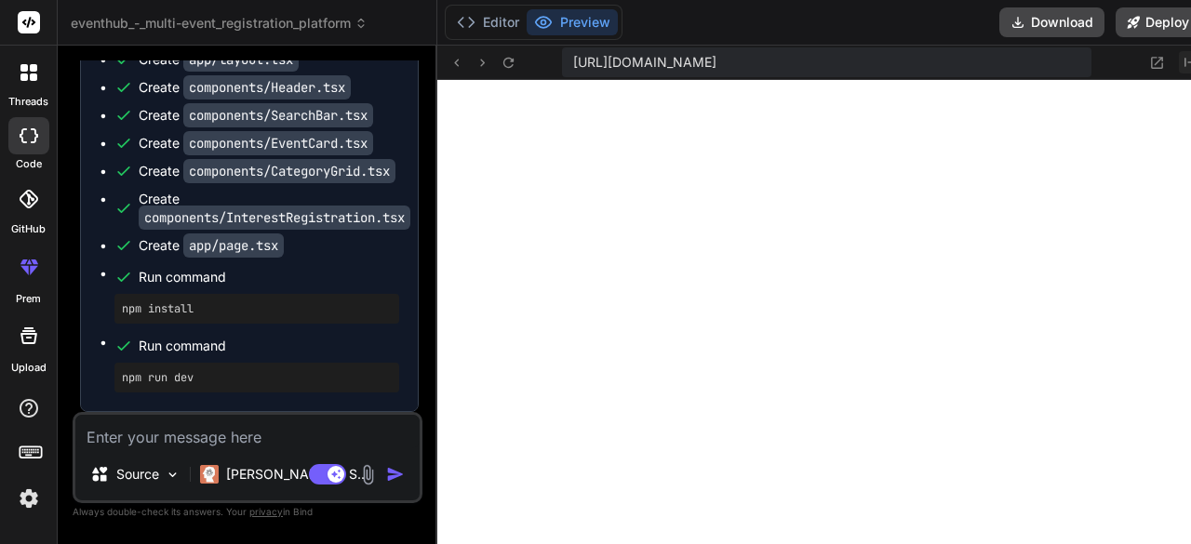
click at [1185, 55] on icon "Created with Pixso." at bounding box center [1192, 62] width 15 height 15
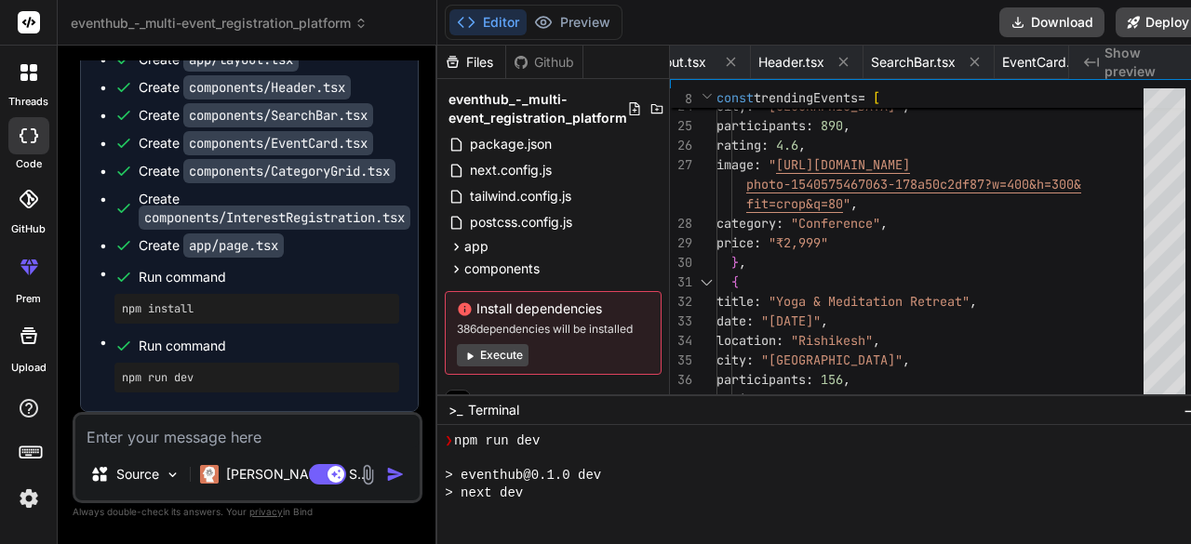
click at [1085, 63] on div "Created with Pixso. Show preview" at bounding box center [1139, 62] width 140 height 33
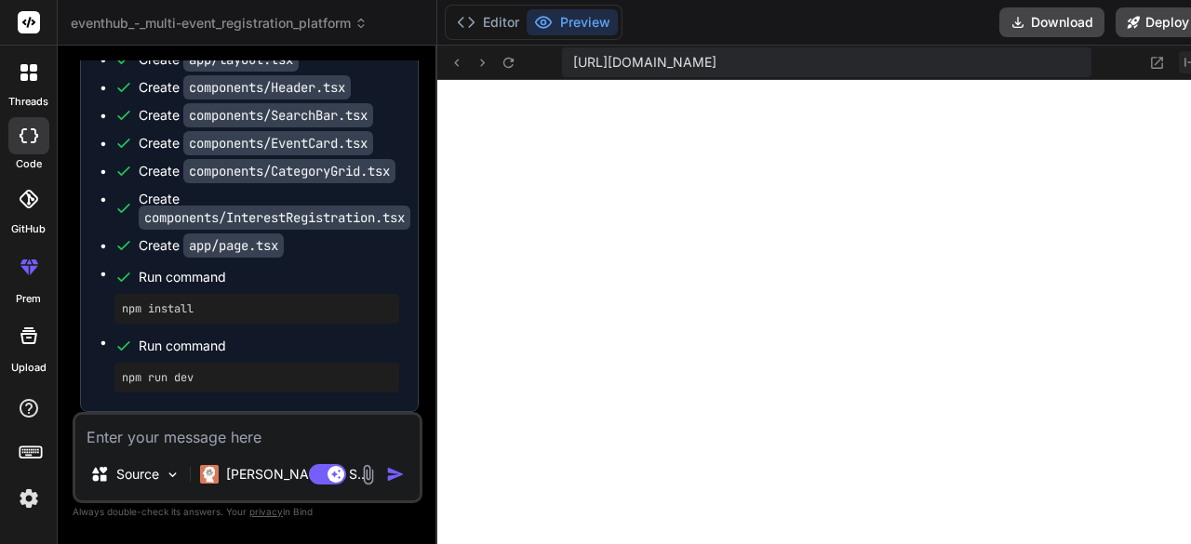
click at [1185, 57] on icon "Created with Pixso." at bounding box center [1192, 62] width 15 height 15
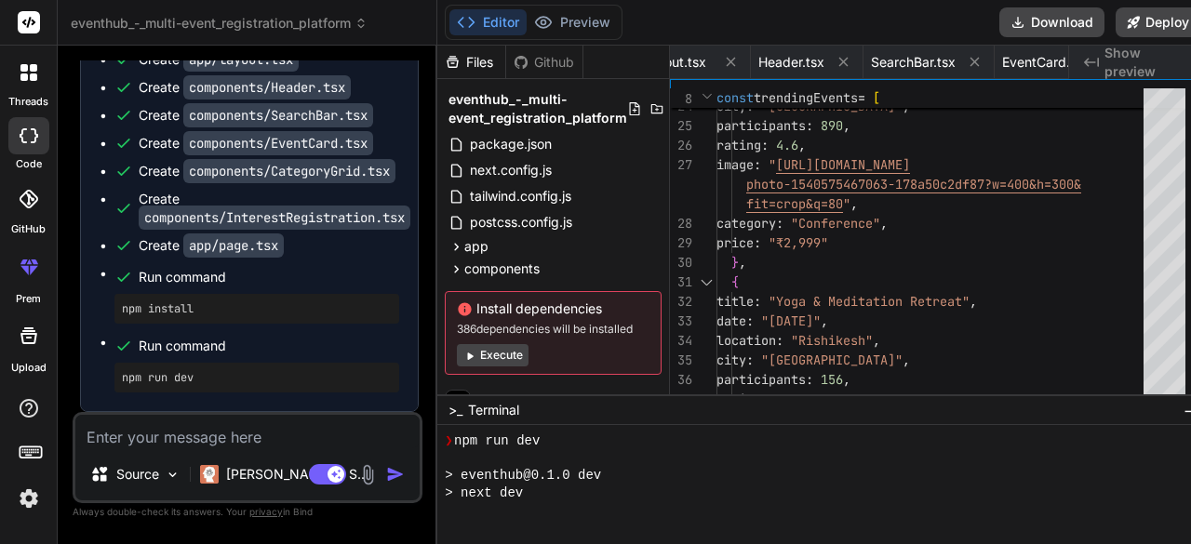
click at [1087, 54] on div "Created with Pixso. Show preview" at bounding box center [1139, 62] width 140 height 33
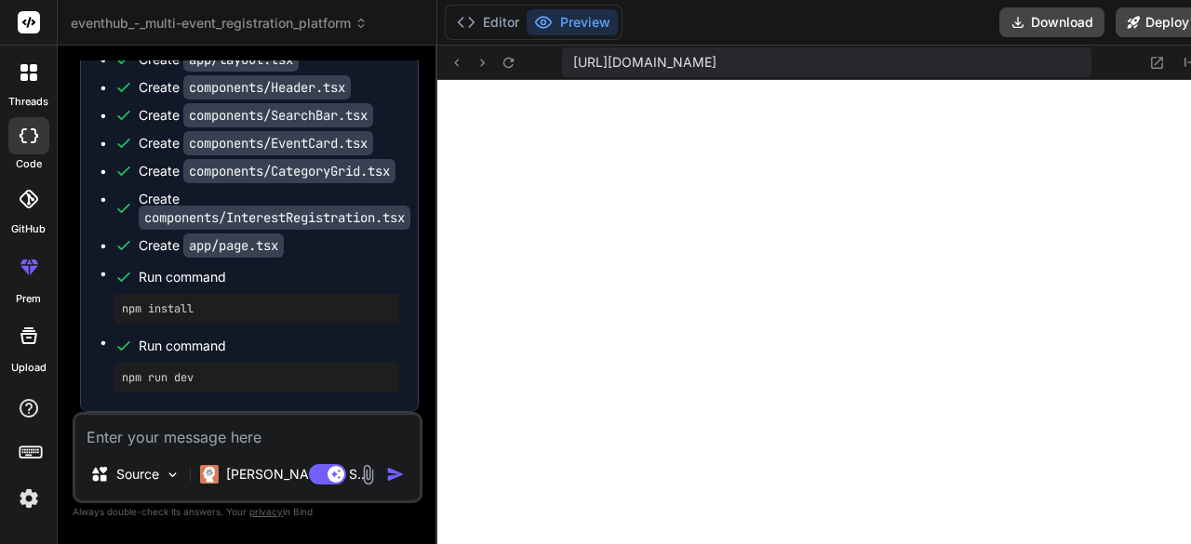
scroll to position [2368, 0]
click at [26, 81] on div at bounding box center [28, 72] width 39 height 39
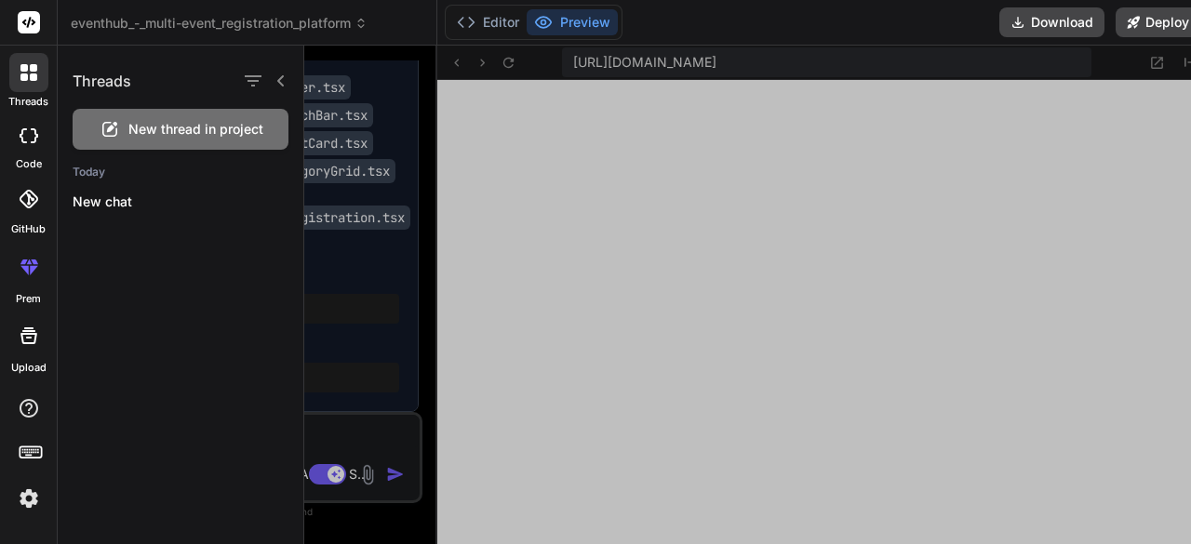
click at [28, 69] on icon at bounding box center [28, 72] width 17 height 17
click at [36, 79] on icon at bounding box center [33, 77] width 7 height 7
click at [711, 30] on div "Editor Preview Download Deploy" at bounding box center [822, 23] width 771 height 46
click at [279, 82] on icon at bounding box center [280, 80] width 7 height 11
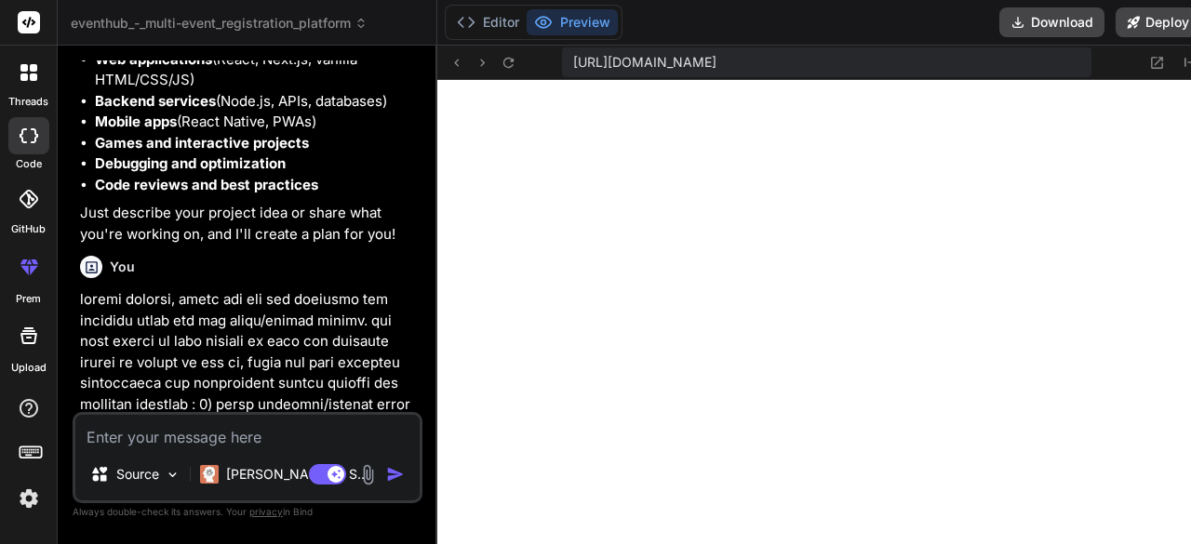
scroll to position [0, 0]
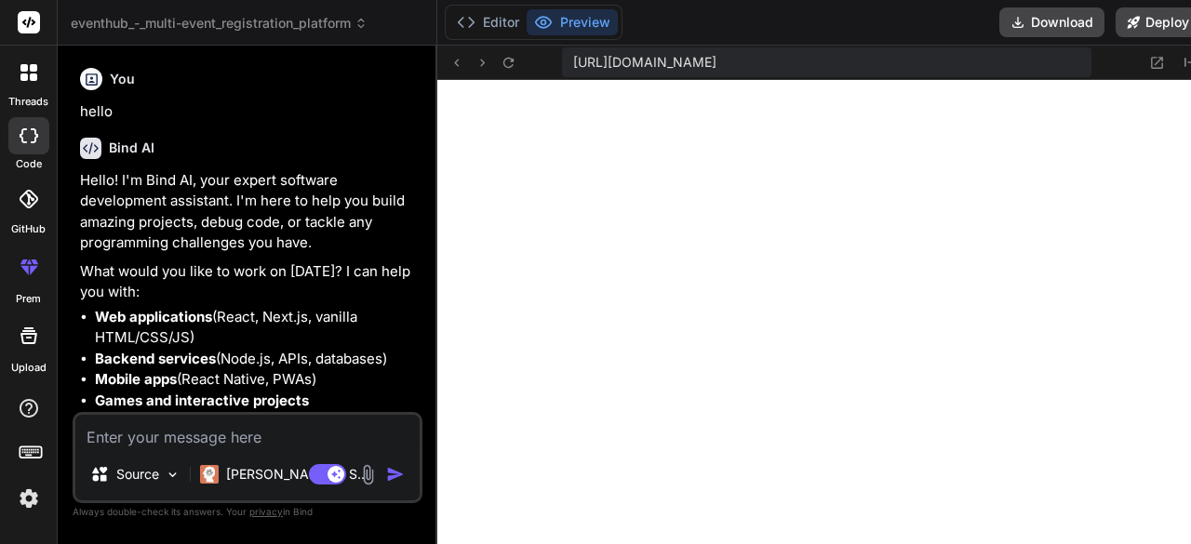
click at [155, 181] on p "Hello! I'm Bind AI, your expert software development assistant. I'm here to hel…" at bounding box center [249, 212] width 339 height 84
click at [186, 183] on p "Hello! I'm Bind AI, your expert software development assistant. I'm here to hel…" at bounding box center [249, 212] width 339 height 84
click at [218, 185] on p "Hello! I'm Bind AI, your expert software development assistant. I'm here to hel…" at bounding box center [249, 212] width 339 height 84
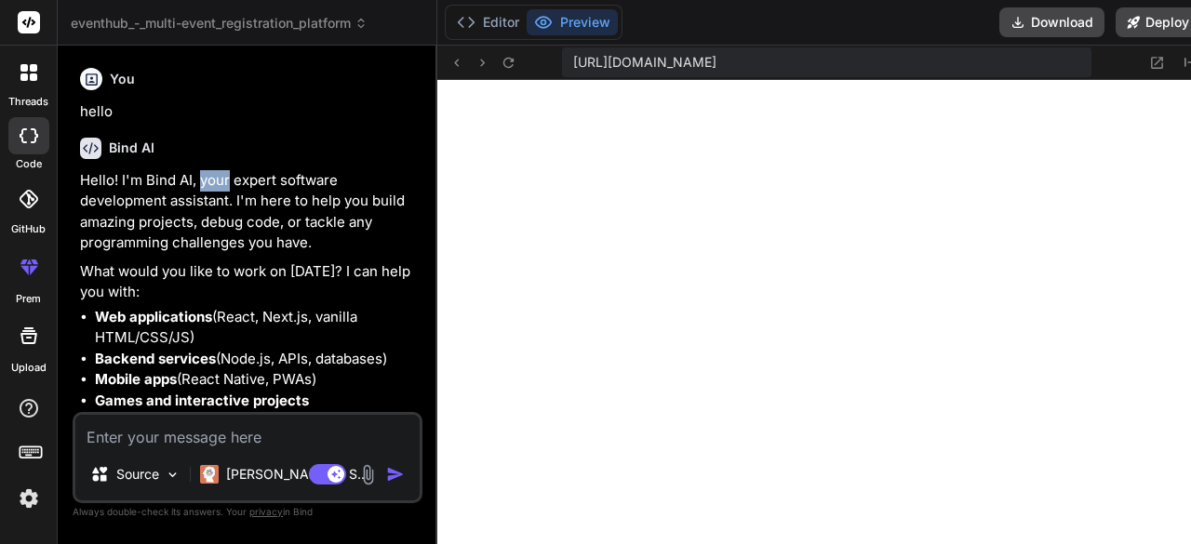
click at [218, 185] on p "Hello! I'm Bind AI, your expert software development assistant. I'm here to hel…" at bounding box center [249, 212] width 339 height 84
click at [257, 185] on p "Hello! I'm Bind AI, your expert software development assistant. I'm here to hel…" at bounding box center [249, 212] width 339 height 84
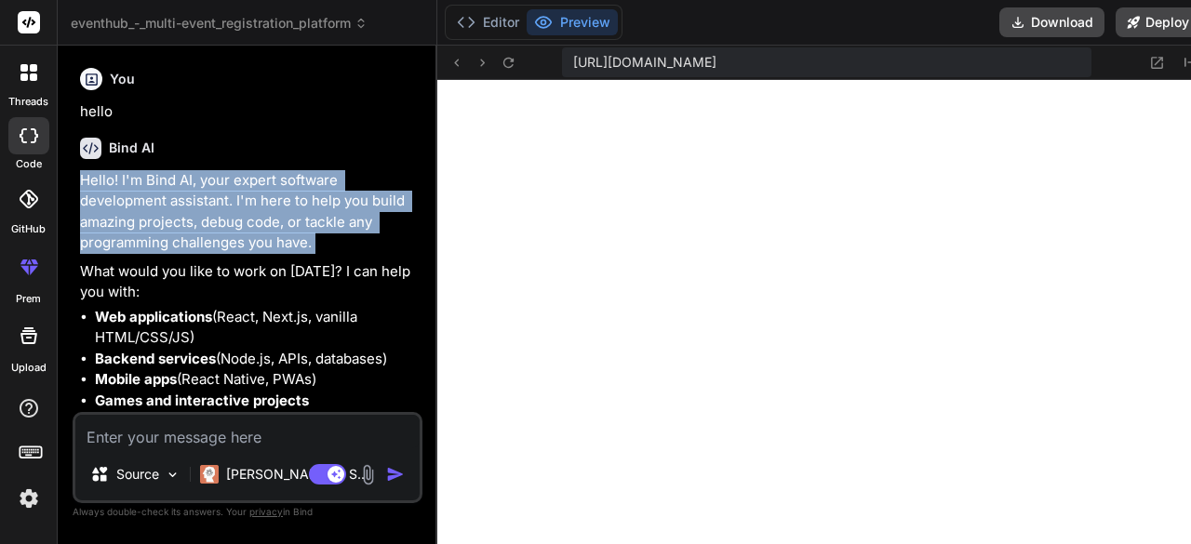
click at [257, 185] on p "Hello! I'm Bind AI, your expert software development assistant. I'm here to hel…" at bounding box center [249, 212] width 339 height 84
click at [291, 187] on p "Hello! I'm Bind AI, your expert software development assistant. I'm here to hel…" at bounding box center [249, 212] width 339 height 84
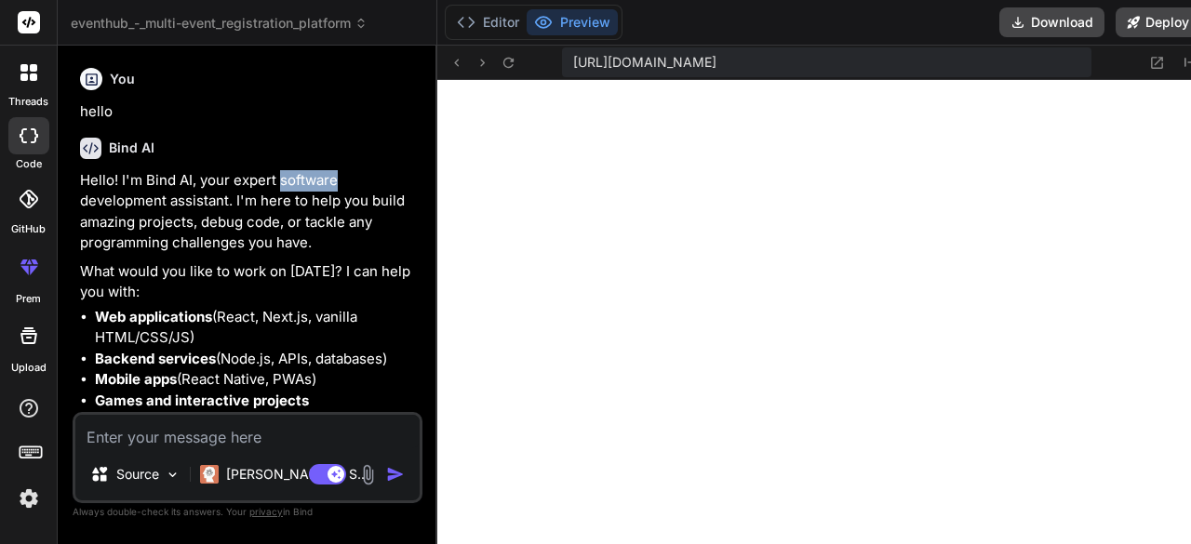
click at [291, 187] on p "Hello! I'm Bind AI, your expert software development assistant. I'm here to hel…" at bounding box center [249, 212] width 339 height 84
click at [112, 205] on p "Hello! I'm Bind AI, your expert software development assistant. I'm here to hel…" at bounding box center [249, 212] width 339 height 84
click at [192, 203] on p "Hello! I'm Bind AI, your expert software development assistant. I'm here to hel…" at bounding box center [249, 212] width 339 height 84
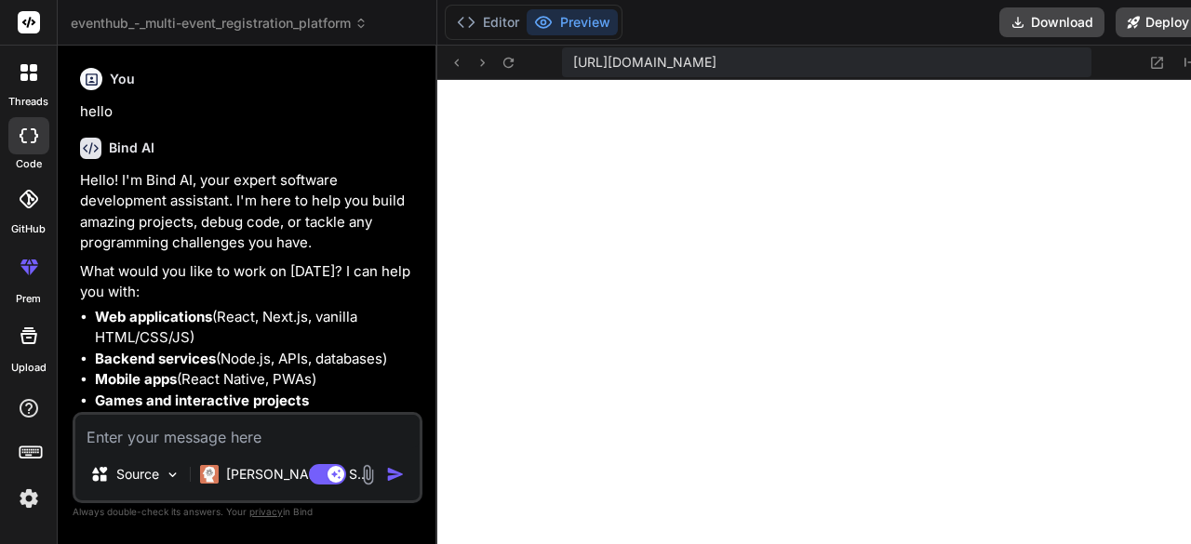
click at [239, 203] on p "Hello! I'm Bind AI, your expert software development assistant. I'm here to hel…" at bounding box center [249, 212] width 339 height 84
click at [260, 203] on p "Hello! I'm Bind AI, your expert software development assistant. I'm here to hel…" at bounding box center [249, 212] width 339 height 84
click at [294, 207] on p "Hello! I'm Bind AI, your expert software development assistant. I'm here to hel…" at bounding box center [249, 212] width 339 height 84
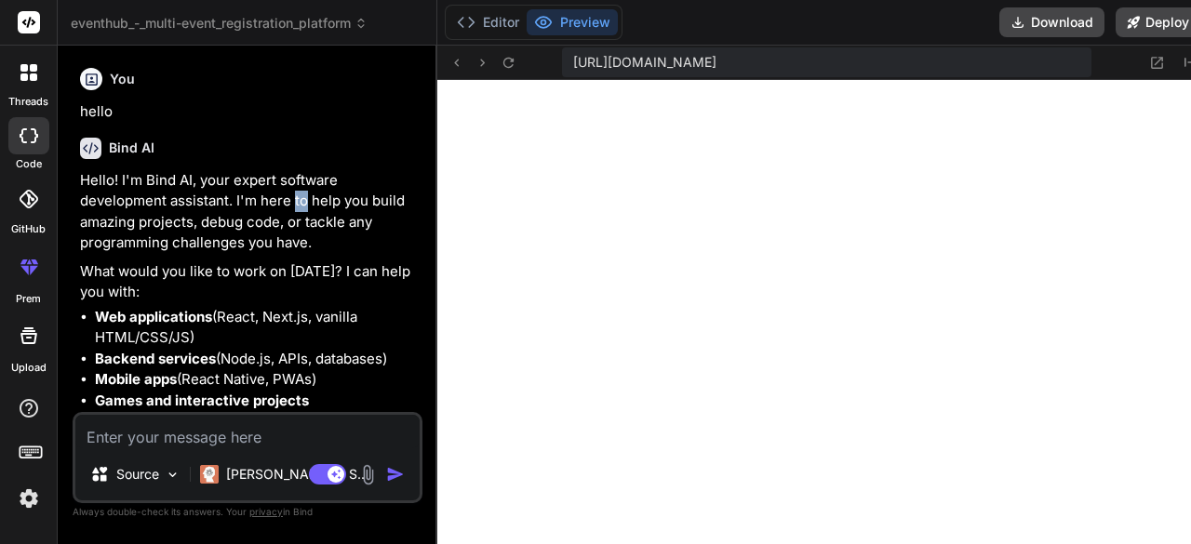
click at [294, 207] on p "Hello! I'm Bind AI, your expert software development assistant. I'm here to hel…" at bounding box center [249, 212] width 339 height 84
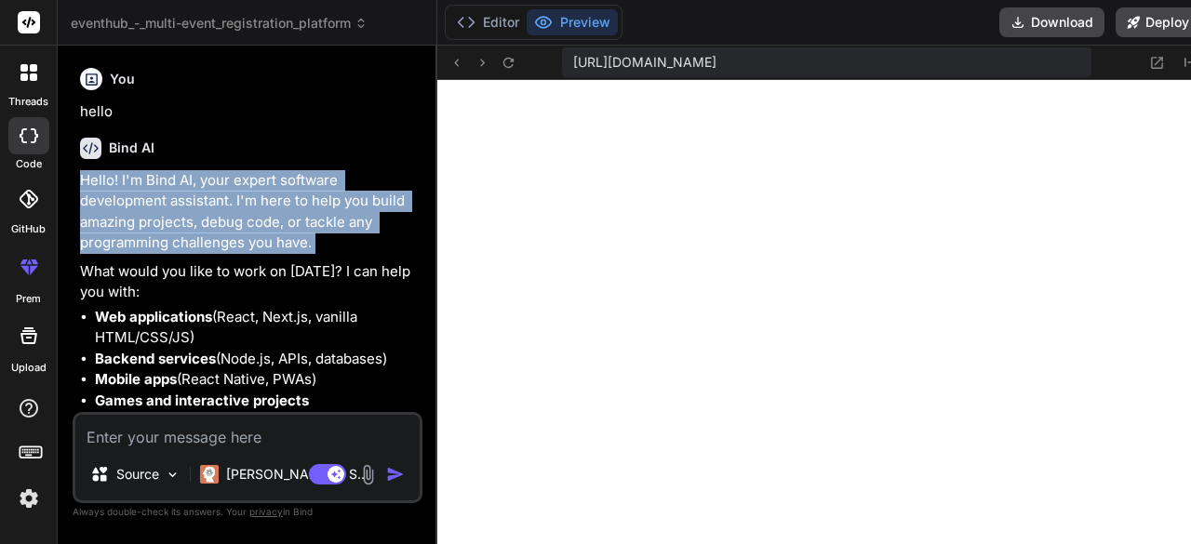
click at [294, 207] on p "Hello! I'm Bind AI, your expert software development assistant. I'm here to hel…" at bounding box center [249, 212] width 339 height 84
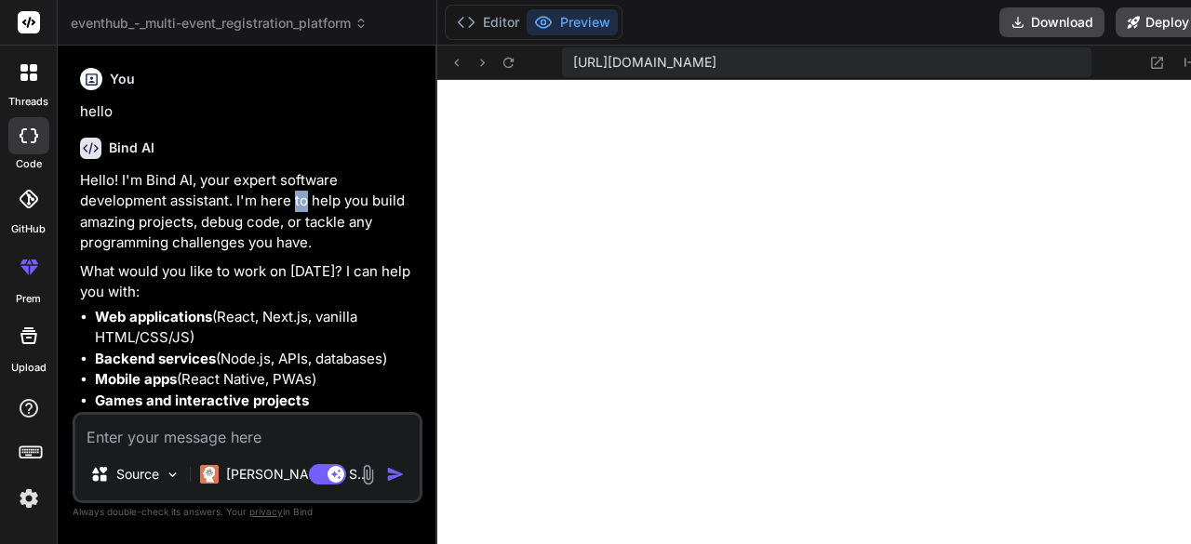
click at [294, 207] on p "Hello! I'm Bind AI, your expert software development assistant. I'm here to hel…" at bounding box center [249, 212] width 339 height 84
click at [327, 202] on p "Hello! I'm Bind AI, your expert software development assistant. I'm here to hel…" at bounding box center [249, 212] width 339 height 84
click at [352, 204] on p "Hello! I'm Bind AI, your expert software development assistant. I'm here to hel…" at bounding box center [249, 212] width 339 height 84
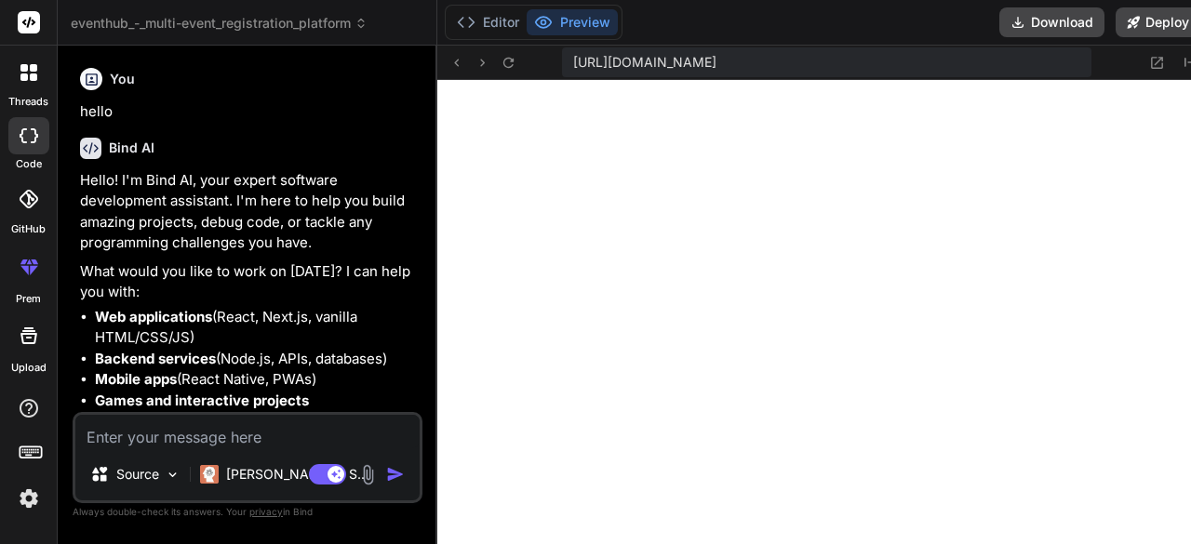
click at [384, 204] on p "Hello! I'm Bind AI, your expert software development assistant. I'm here to hel…" at bounding box center [249, 212] width 339 height 84
click at [95, 224] on p "Hello! I'm Bind AI, your expert software development assistant. I'm here to hel…" at bounding box center [249, 212] width 339 height 84
click at [152, 225] on p "Hello! I'm Bind AI, your expert software development assistant. I'm here to hel…" at bounding box center [249, 212] width 339 height 84
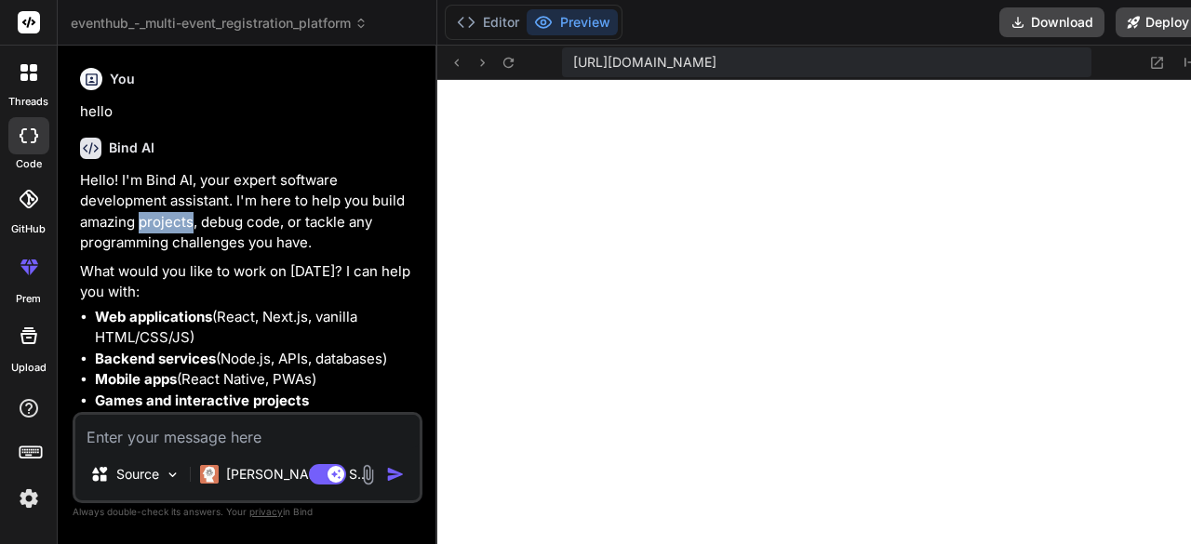
click at [152, 225] on p "Hello! I'm Bind AI, your expert software development assistant. I'm here to hel…" at bounding box center [249, 212] width 339 height 84
click at [208, 230] on p "Hello! I'm Bind AI, your expert software development assistant. I'm here to hel…" at bounding box center [249, 212] width 339 height 84
click at [219, 224] on p "Hello! I'm Bind AI, your expert software development assistant. I'm here to hel…" at bounding box center [249, 212] width 339 height 84
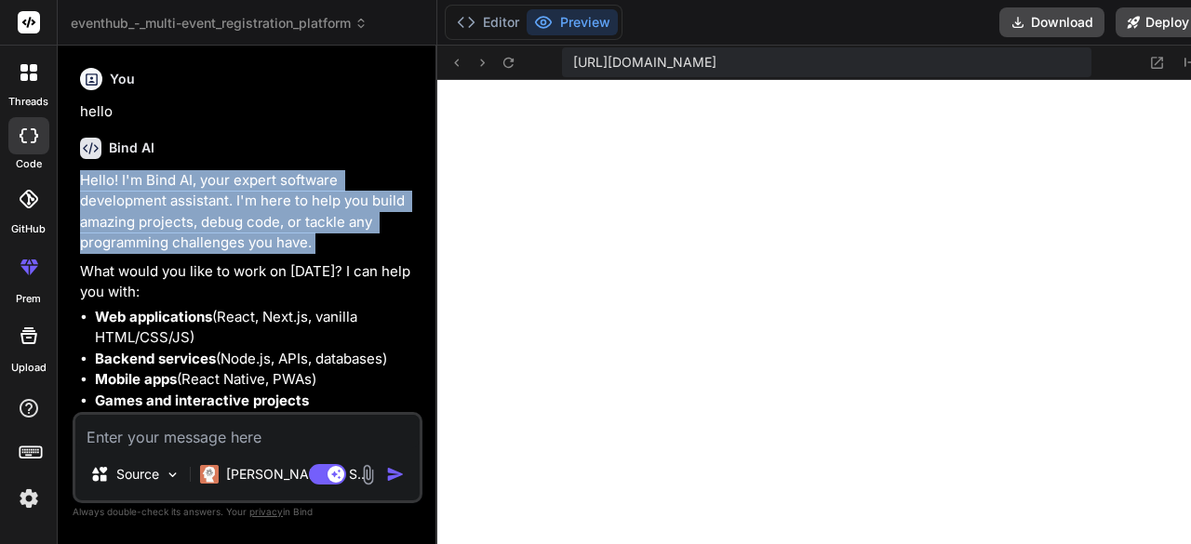
click at [219, 224] on p "Hello! I'm Bind AI, your expert software development assistant. I'm here to hel…" at bounding box center [249, 212] width 339 height 84
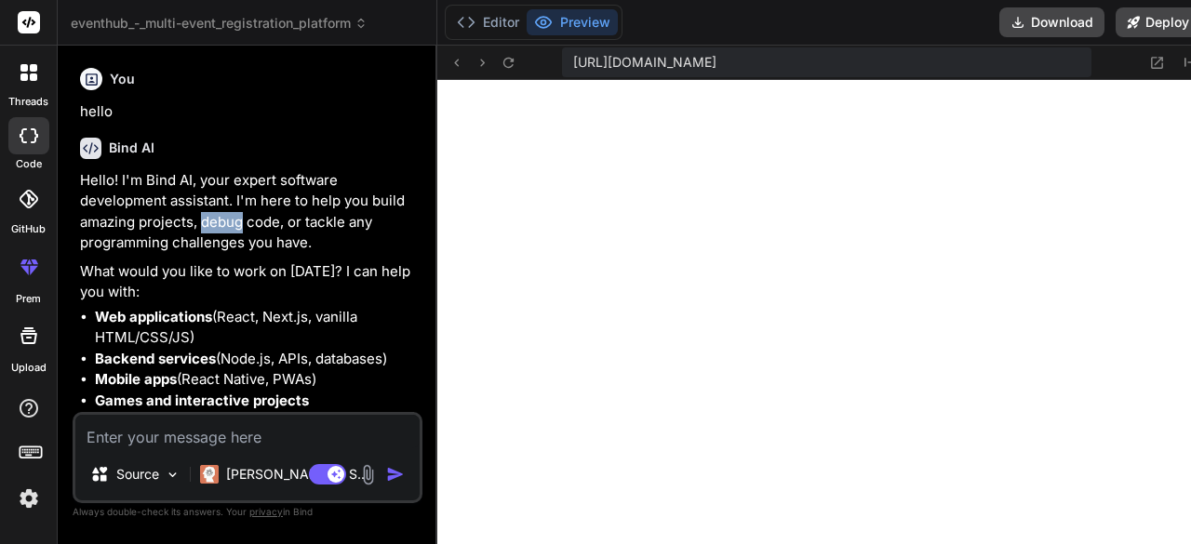
click at [219, 224] on p "Hello! I'm Bind AI, your expert software development assistant. I'm here to hel…" at bounding box center [249, 212] width 339 height 84
click at [264, 228] on p "Hello! I'm Bind AI, your expert software development assistant. I'm here to hel…" at bounding box center [249, 212] width 339 height 84
click at [294, 228] on p "Hello! I'm Bind AI, your expert software development assistant. I'm here to hel…" at bounding box center [249, 212] width 339 height 84
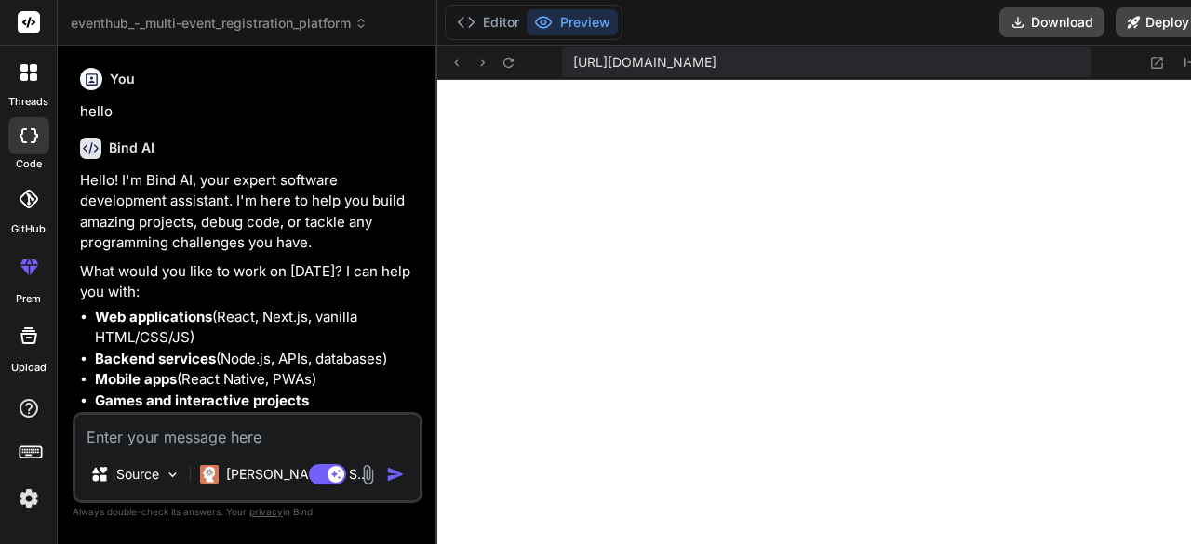
click at [305, 228] on p "Hello! I'm Bind AI, your expert software development assistant. I'm here to hel…" at bounding box center [249, 212] width 339 height 84
click at [355, 228] on p "Hello! I'm Bind AI, your expert software development assistant. I'm here to hel…" at bounding box center [249, 212] width 339 height 84
click at [114, 245] on p "Hello! I'm Bind AI, your expert software development assistant. I'm here to hel…" at bounding box center [249, 212] width 339 height 84
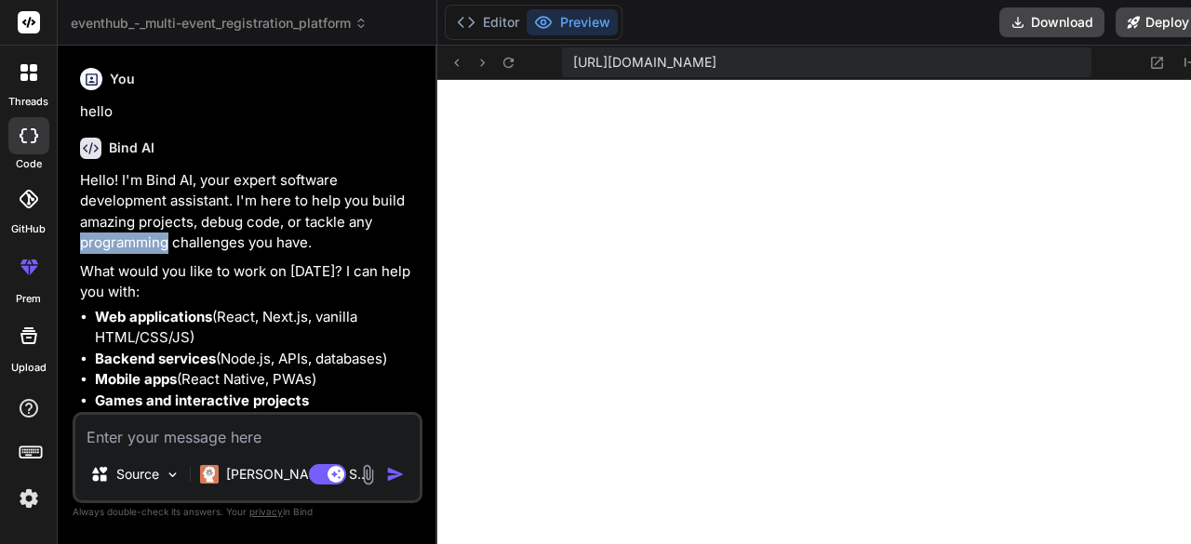
click at [114, 245] on p "Hello! I'm Bind AI, your expert software development assistant. I'm here to hel…" at bounding box center [249, 212] width 339 height 84
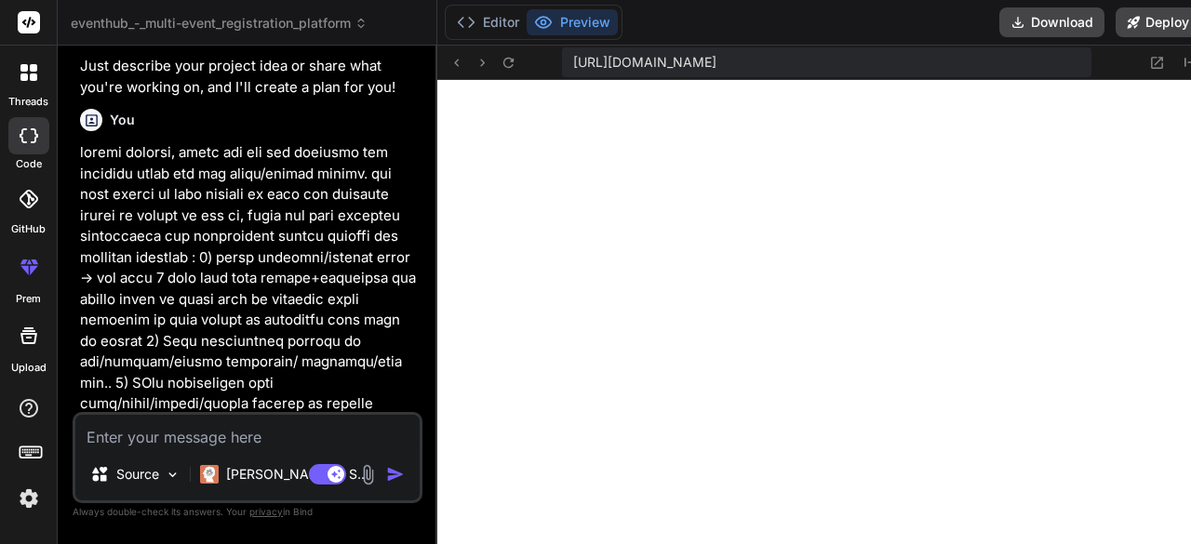
scroll to position [408, 0]
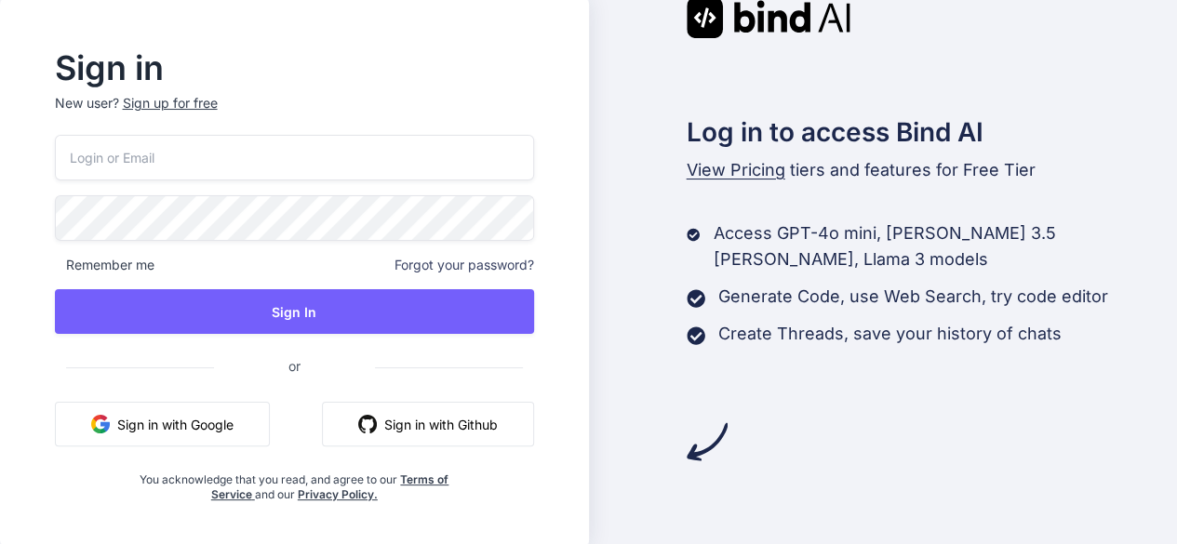
click at [207, 431] on button "Sign in with Google" at bounding box center [162, 424] width 215 height 45
click at [201, 103] on div "Sign up for free" at bounding box center [170, 103] width 95 height 19
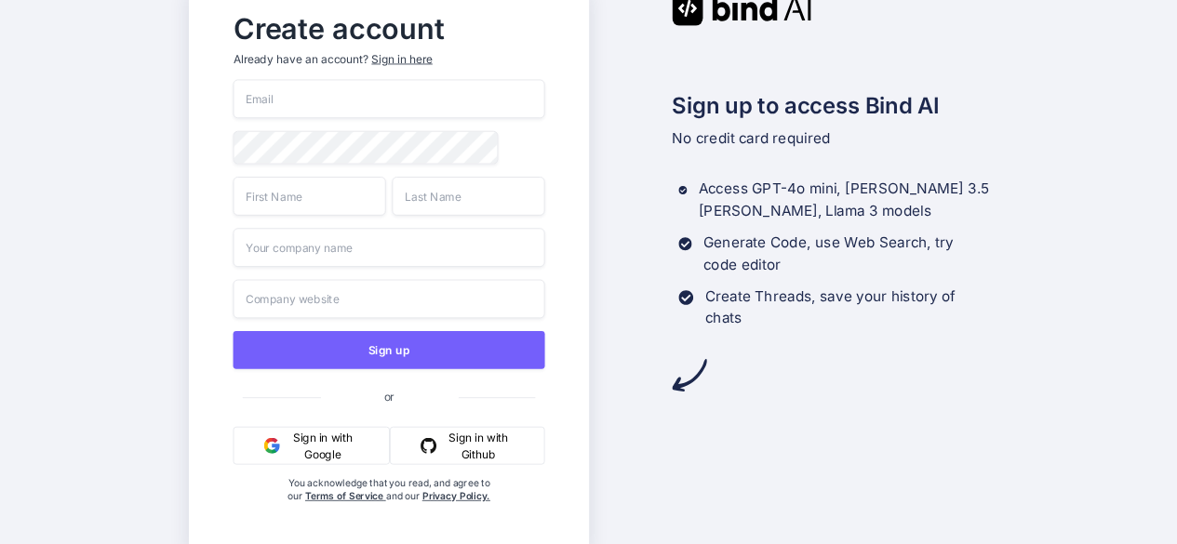
click at [325, 446] on button "Sign in with Google" at bounding box center [311, 446] width 157 height 38
